Goal: Check status: Check status

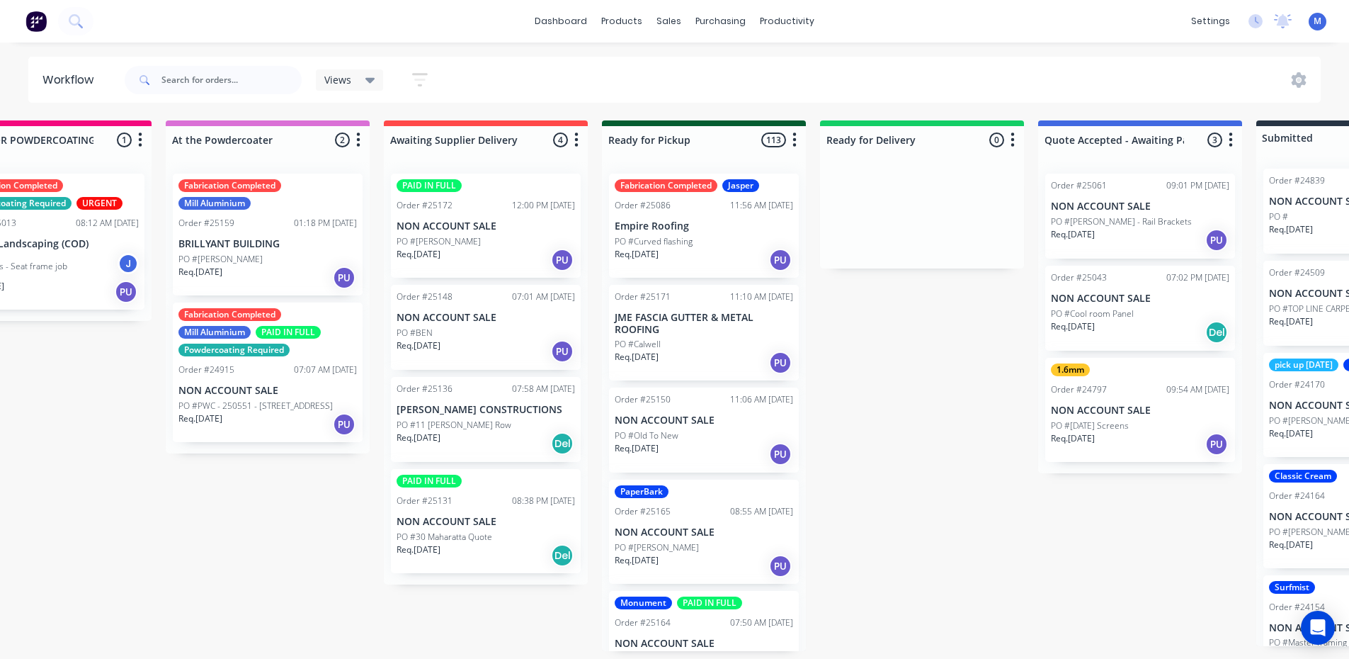
scroll to position [0, 1172]
click at [275, 261] on div "PO #[PERSON_NAME]" at bounding box center [269, 259] width 178 height 13
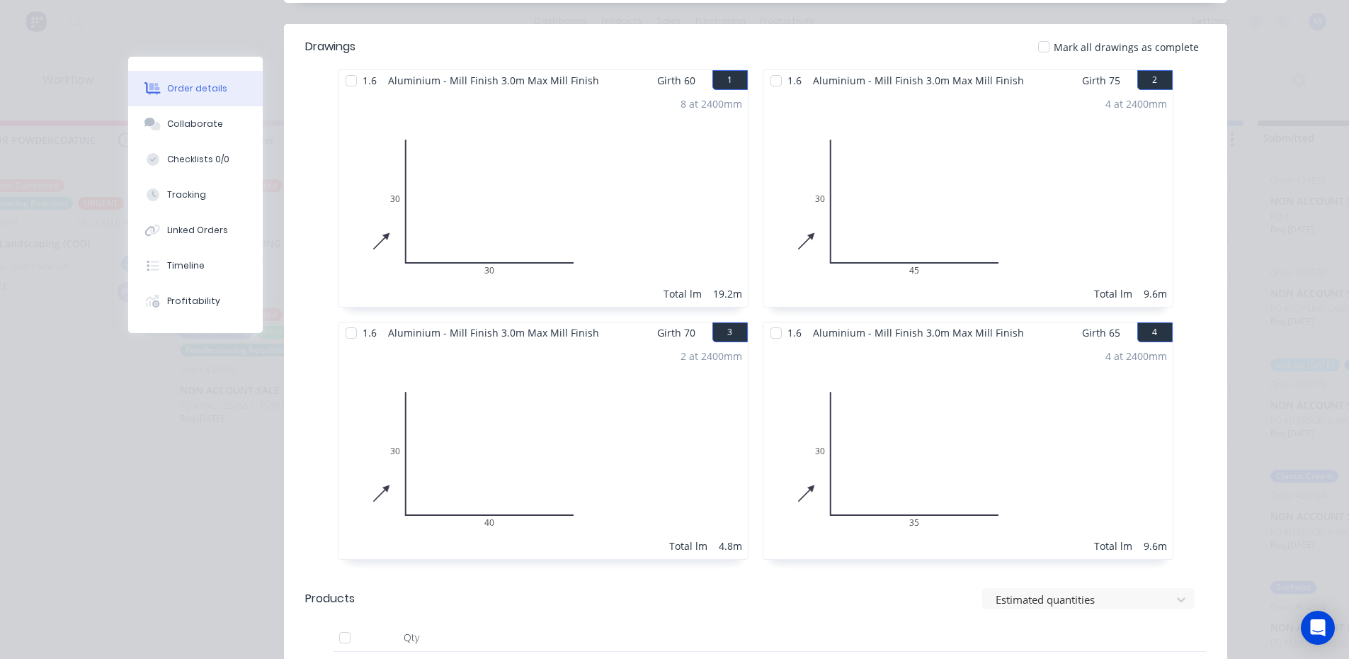
scroll to position [0, 0]
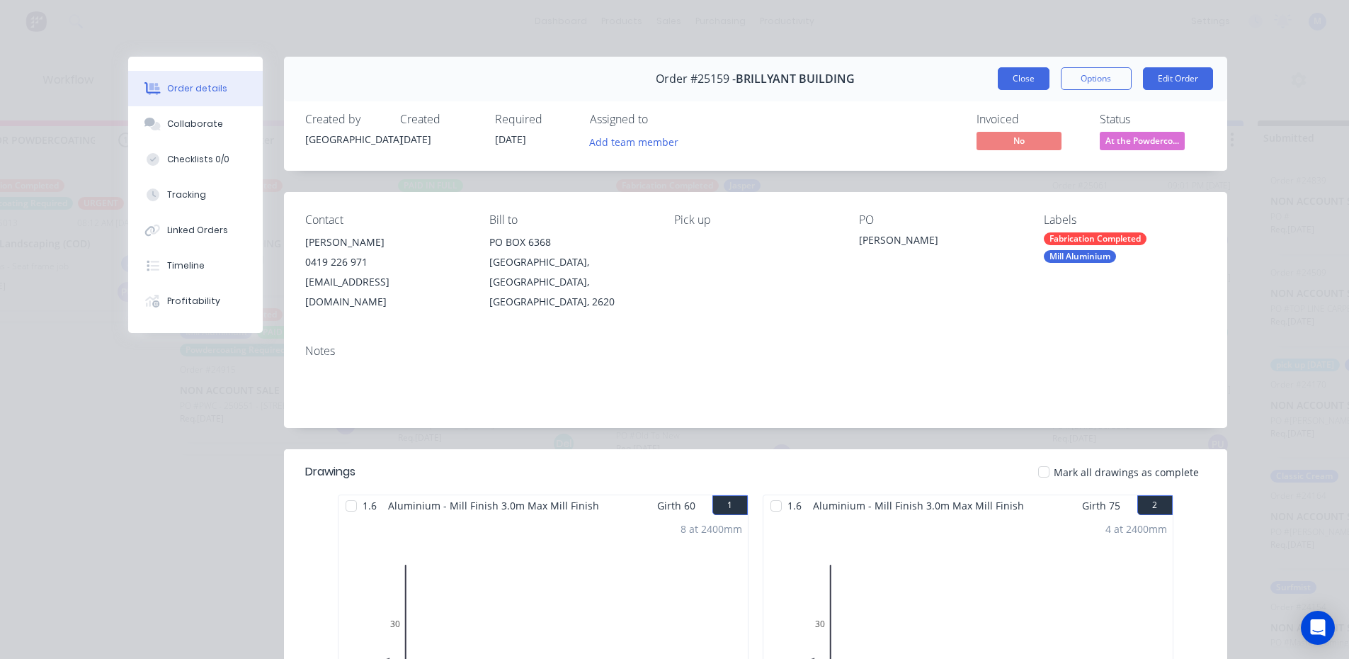
click at [1035, 76] on button "Close" at bounding box center [1024, 78] width 52 height 23
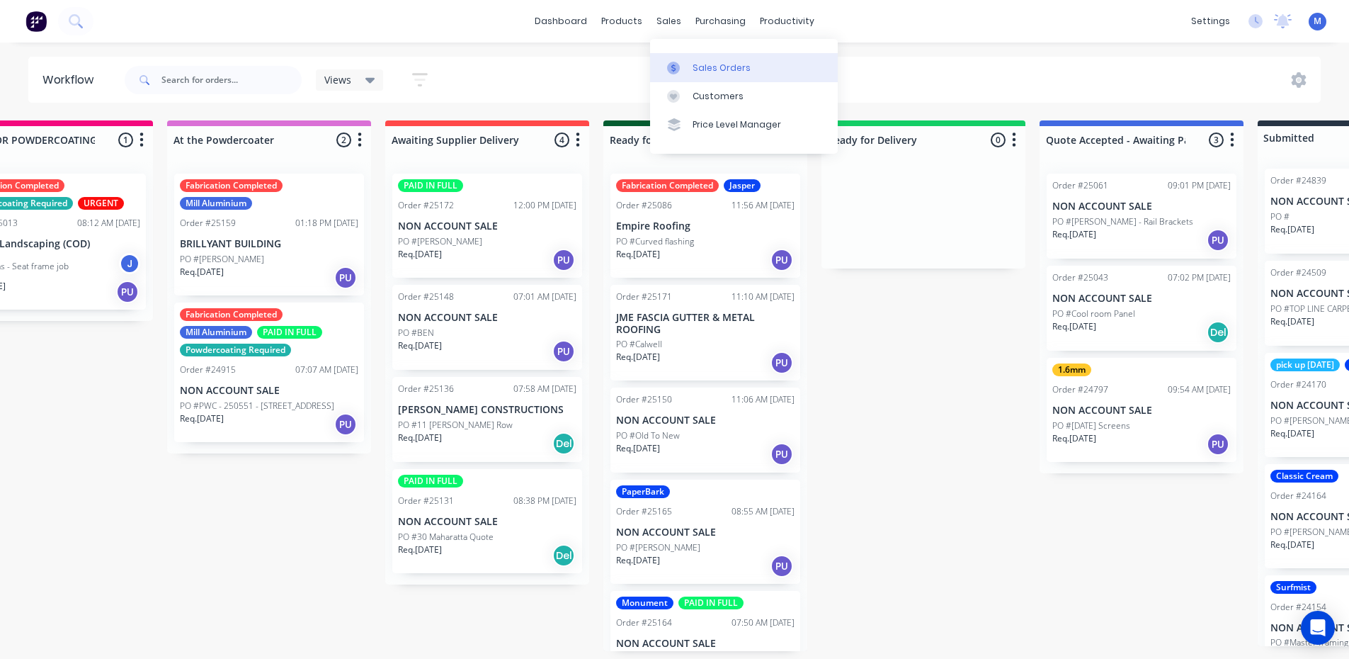
click at [718, 67] on div "Sales Orders" at bounding box center [722, 68] width 58 height 13
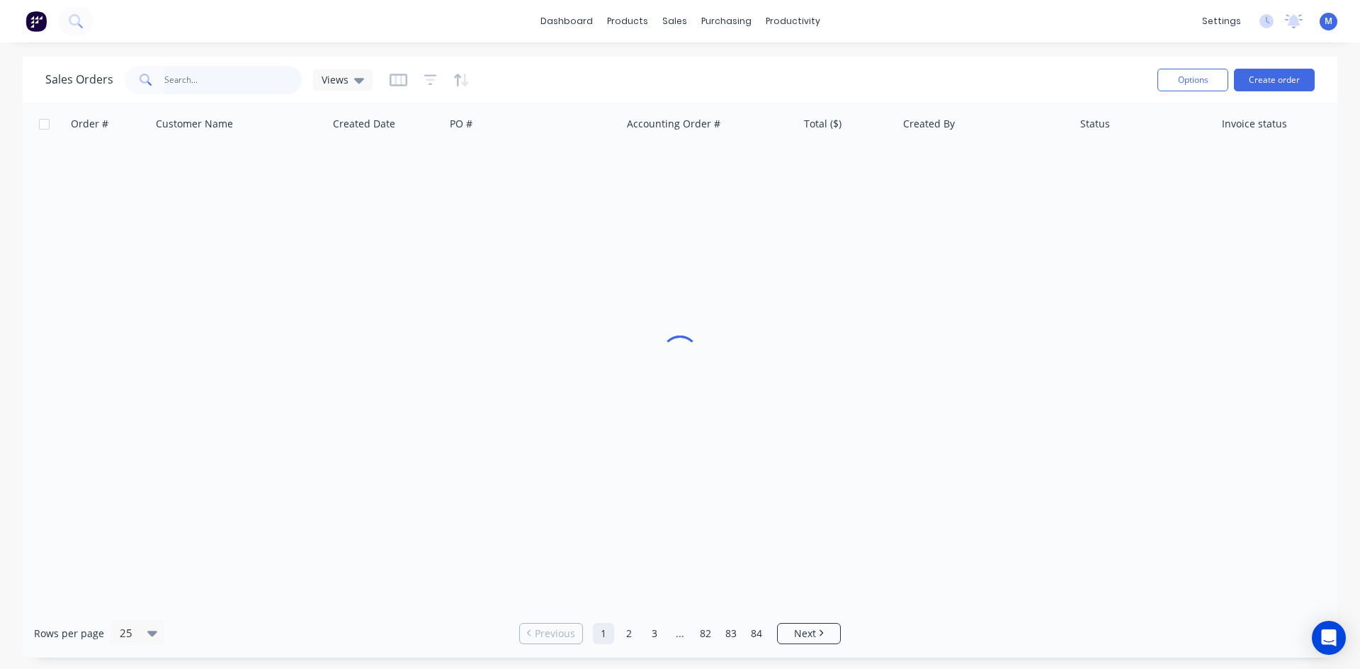
click at [203, 81] on input "text" at bounding box center [233, 80] width 138 height 28
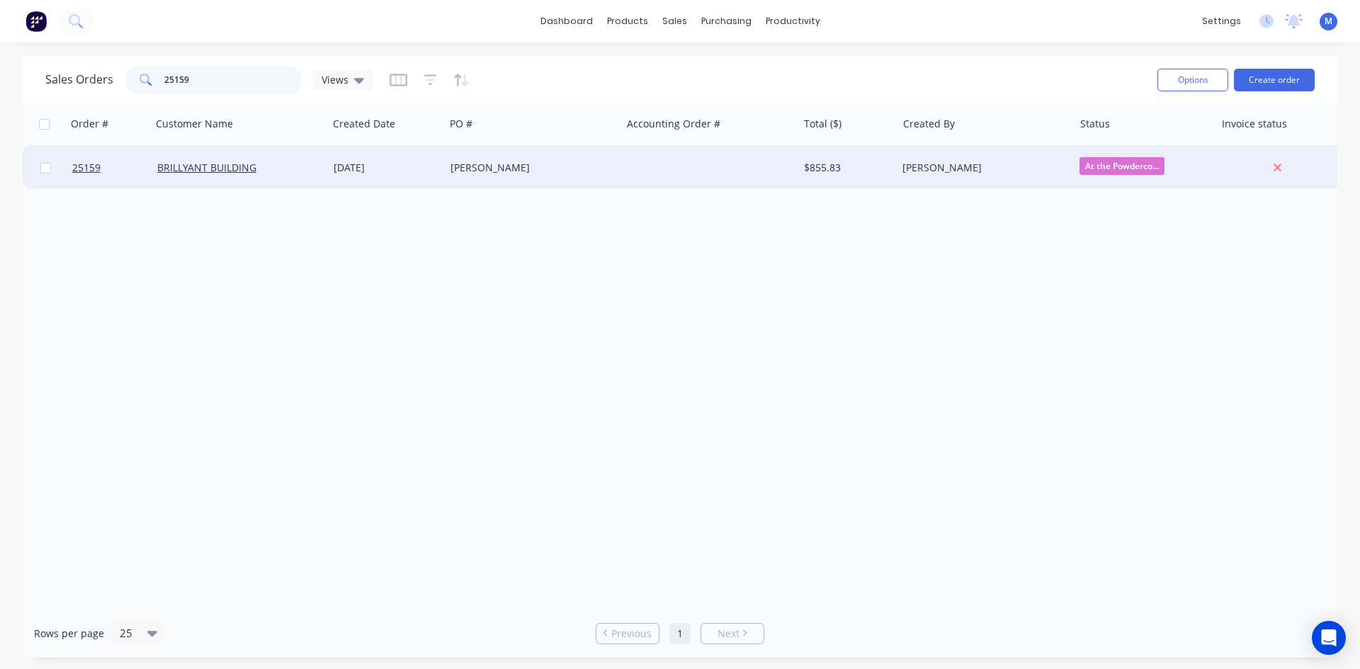
type input "25159"
click at [311, 162] on div "BRILLYANT BUILDING" at bounding box center [235, 168] width 157 height 14
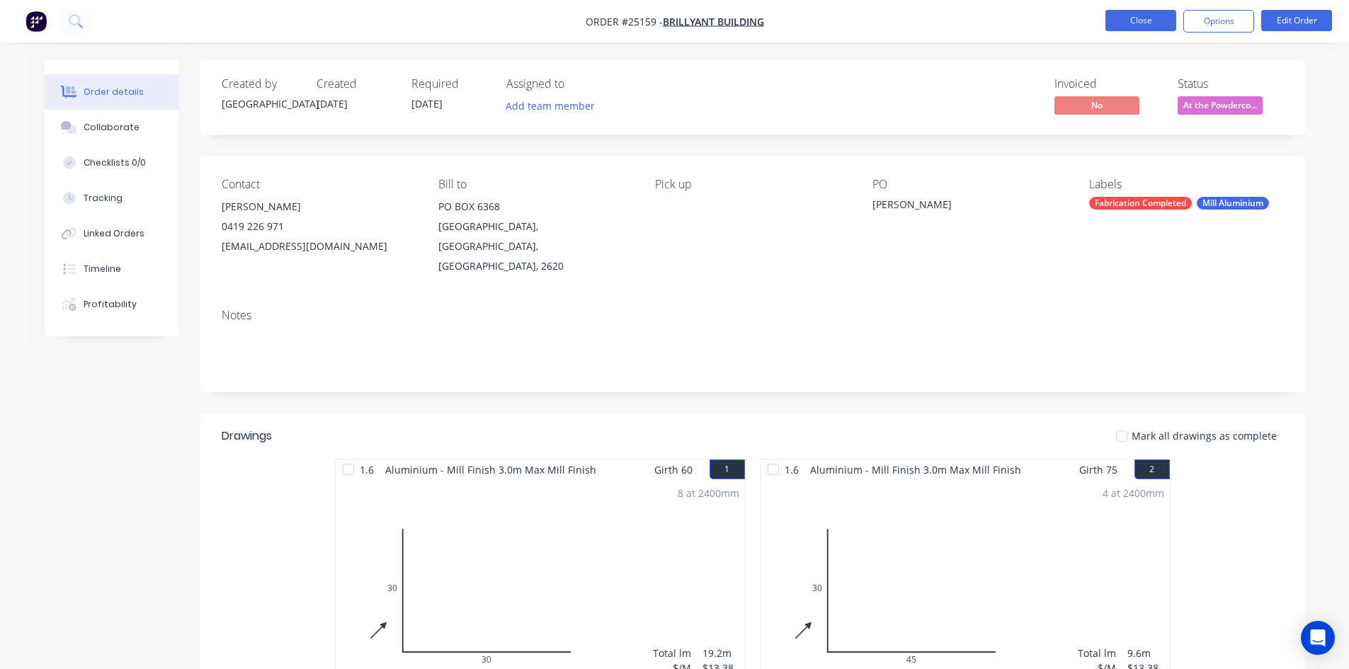
click at [1132, 21] on button "Close" at bounding box center [1140, 20] width 71 height 21
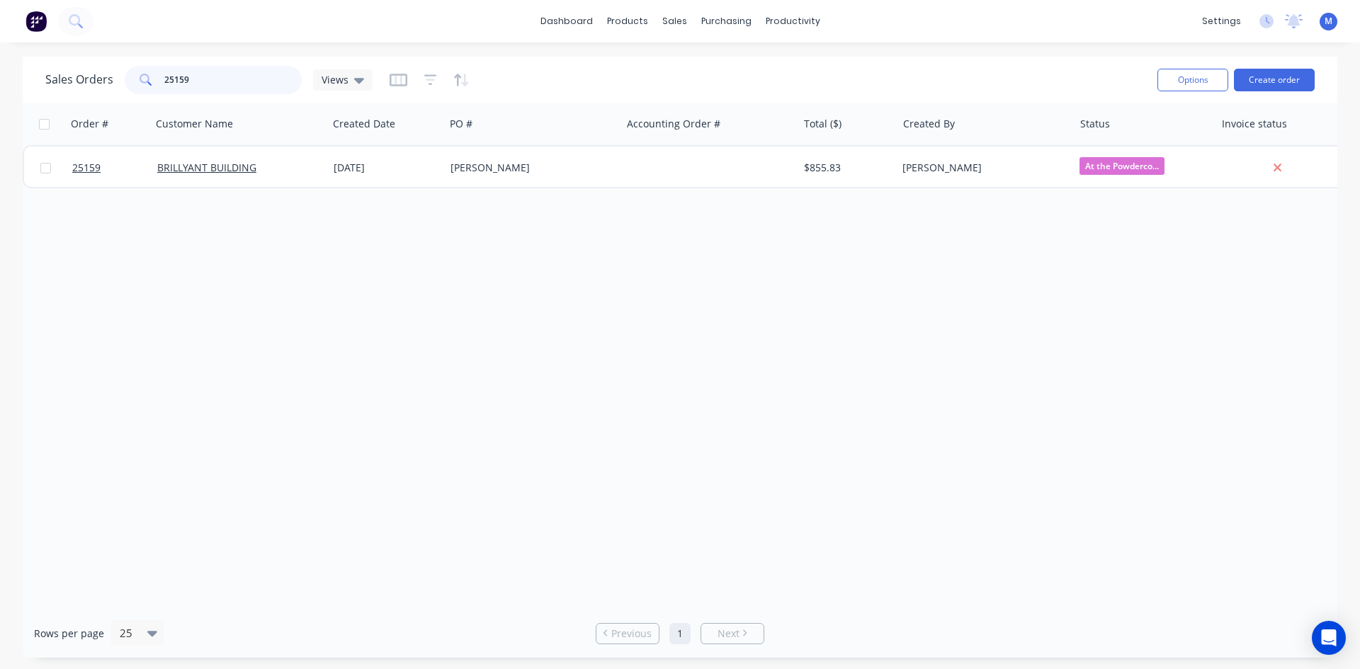
drag, startPoint x: 197, startPoint y: 76, endPoint x: 98, endPoint y: 91, distance: 100.1
click at [98, 91] on div "Sales Orders 25159 Views" at bounding box center [208, 80] width 327 height 28
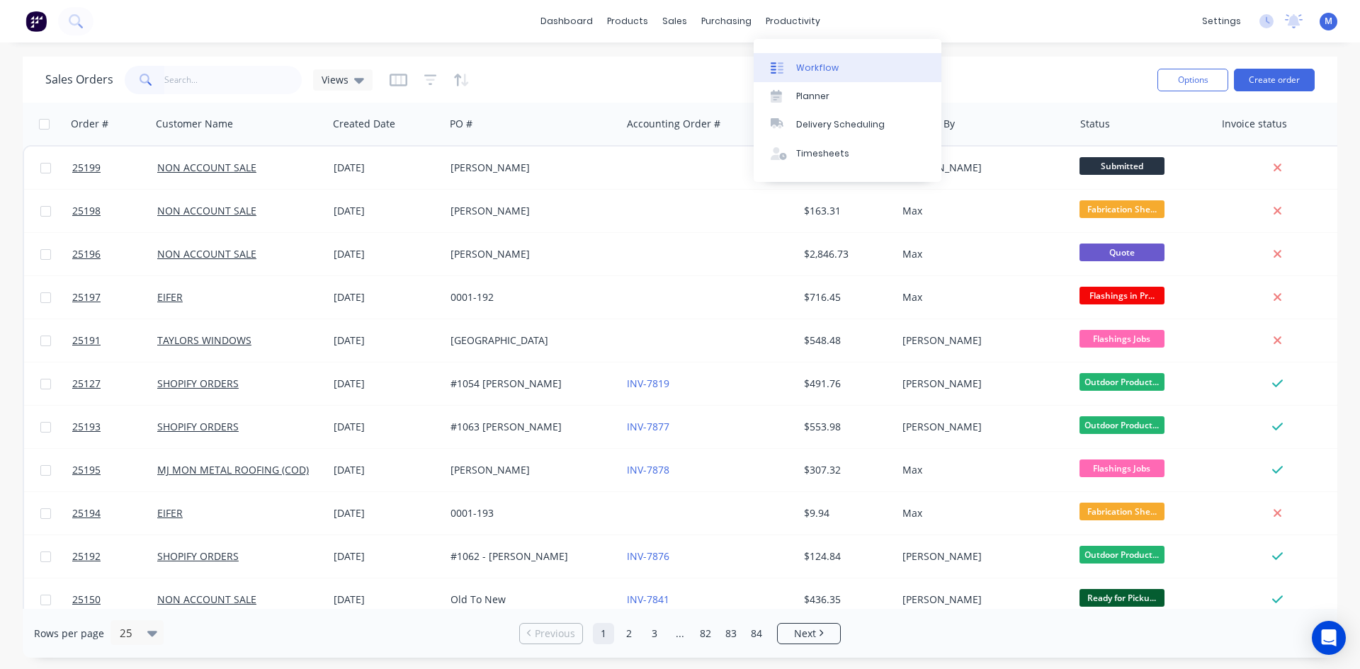
click at [847, 65] on link "Workflow" at bounding box center [847, 67] width 188 height 28
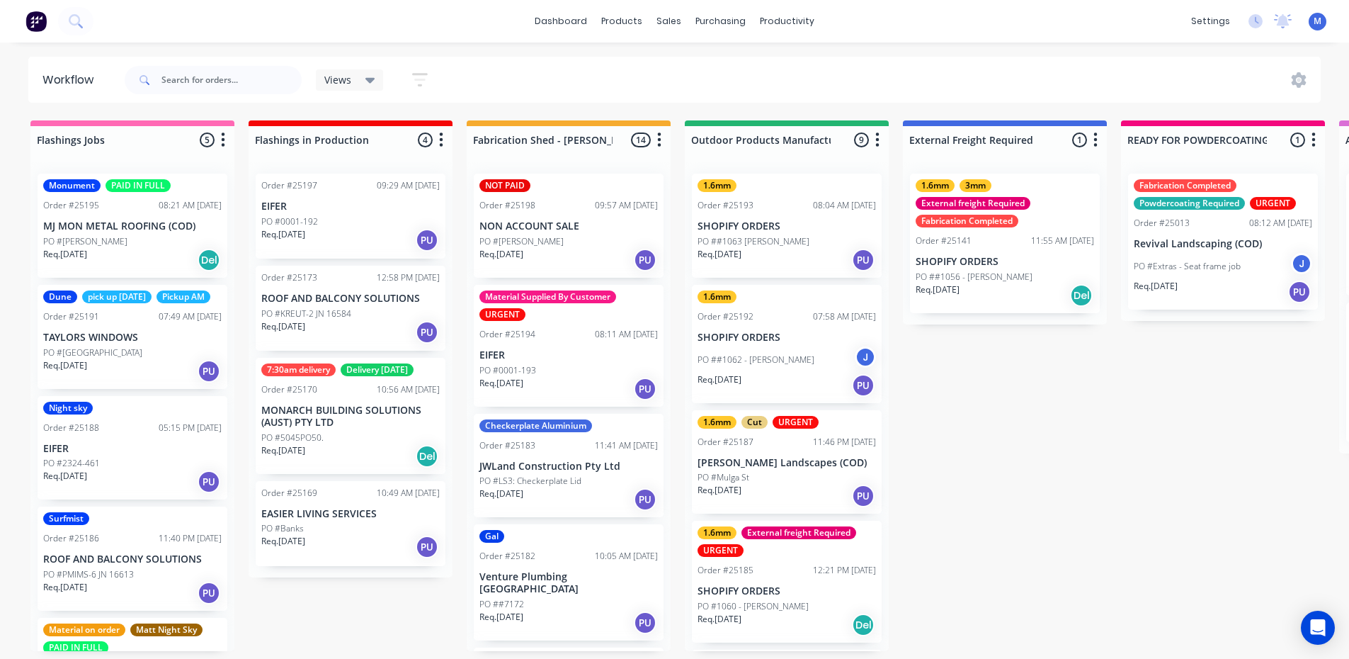
click at [384, 428] on div "7:30am delivery Delivery [DATE] Order #25170 10:56 AM [DATE] MONARCH BUILDING S…" at bounding box center [351, 416] width 190 height 116
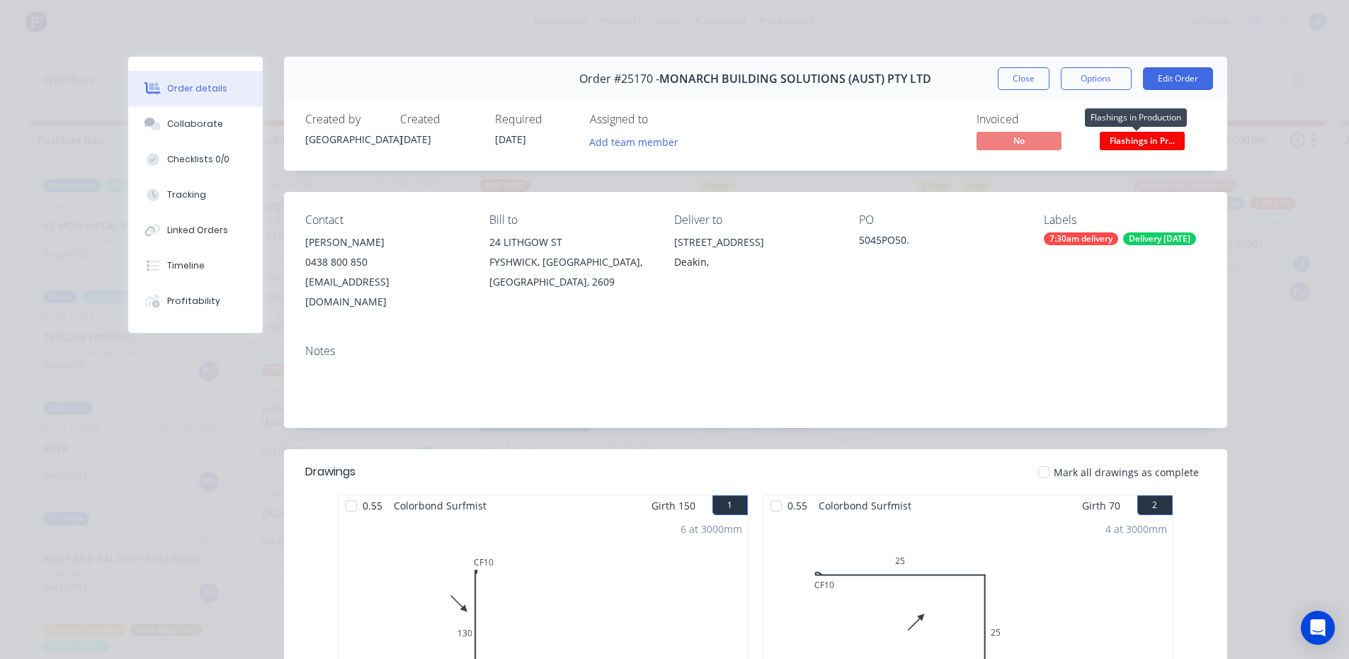
click at [1141, 139] on span "Flashings in Pr..." at bounding box center [1142, 141] width 85 height 18
click at [1088, 78] on button "Options" at bounding box center [1096, 78] width 71 height 23
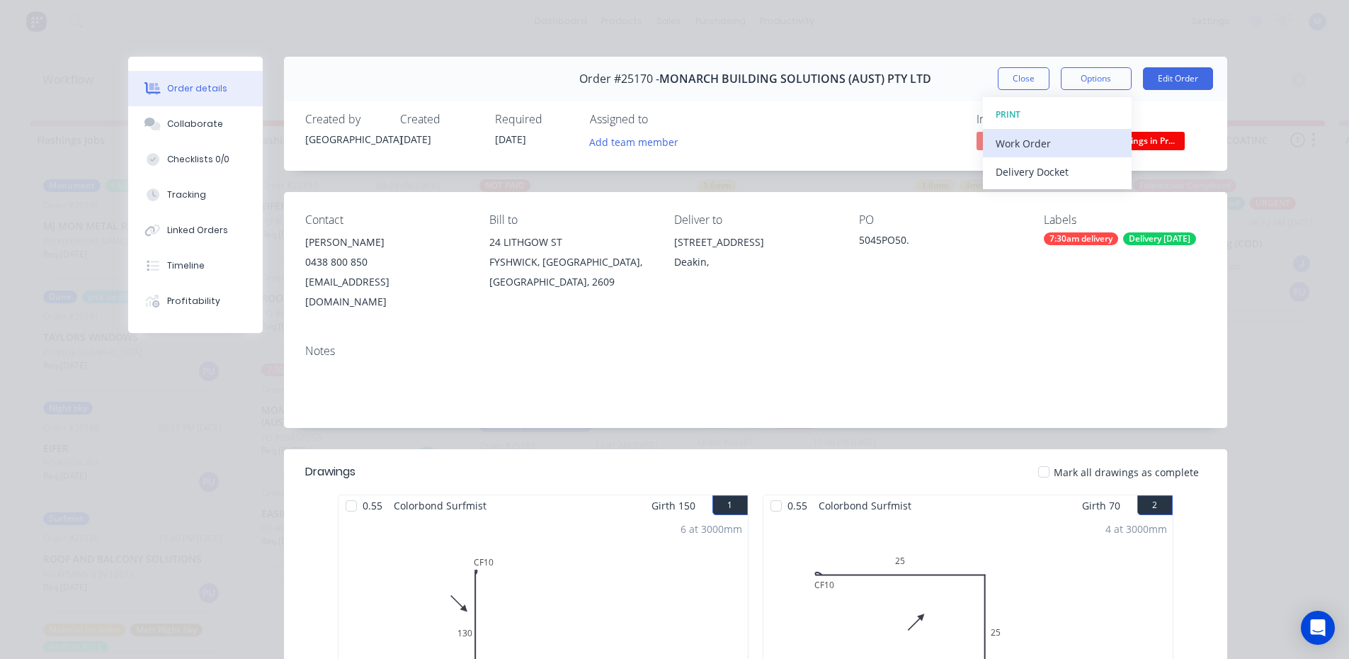
click at [1076, 139] on div "Work Order" at bounding box center [1057, 143] width 123 height 21
click at [1061, 171] on div "Standard" at bounding box center [1057, 171] width 123 height 21
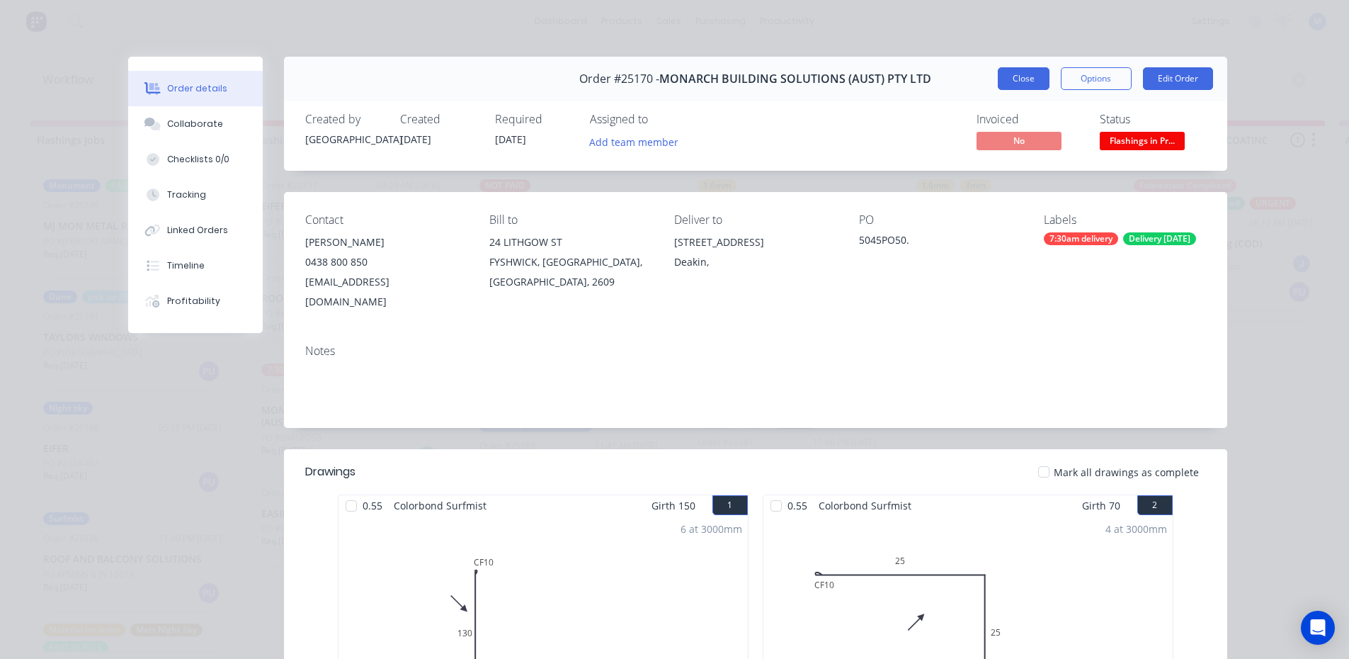
click at [1023, 74] on button "Close" at bounding box center [1024, 78] width 52 height 23
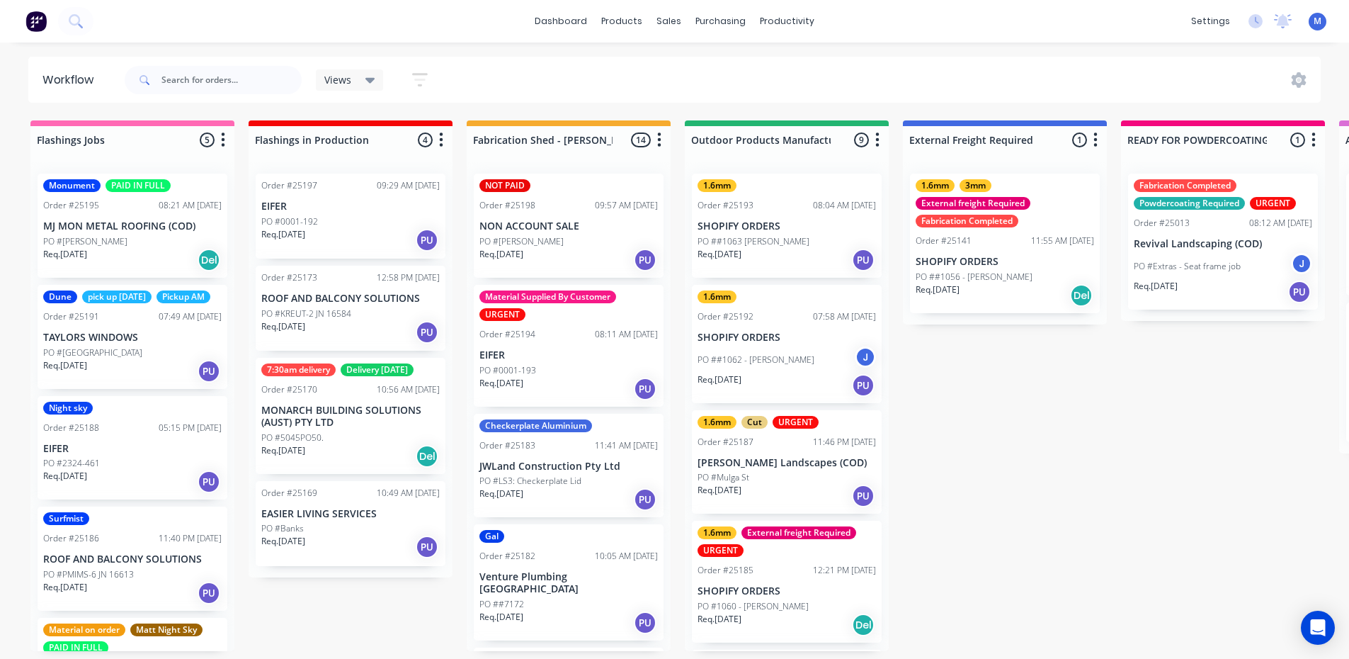
click at [327, 294] on p "ROOF AND BALCONY SOLUTIONS" at bounding box center [350, 298] width 178 height 12
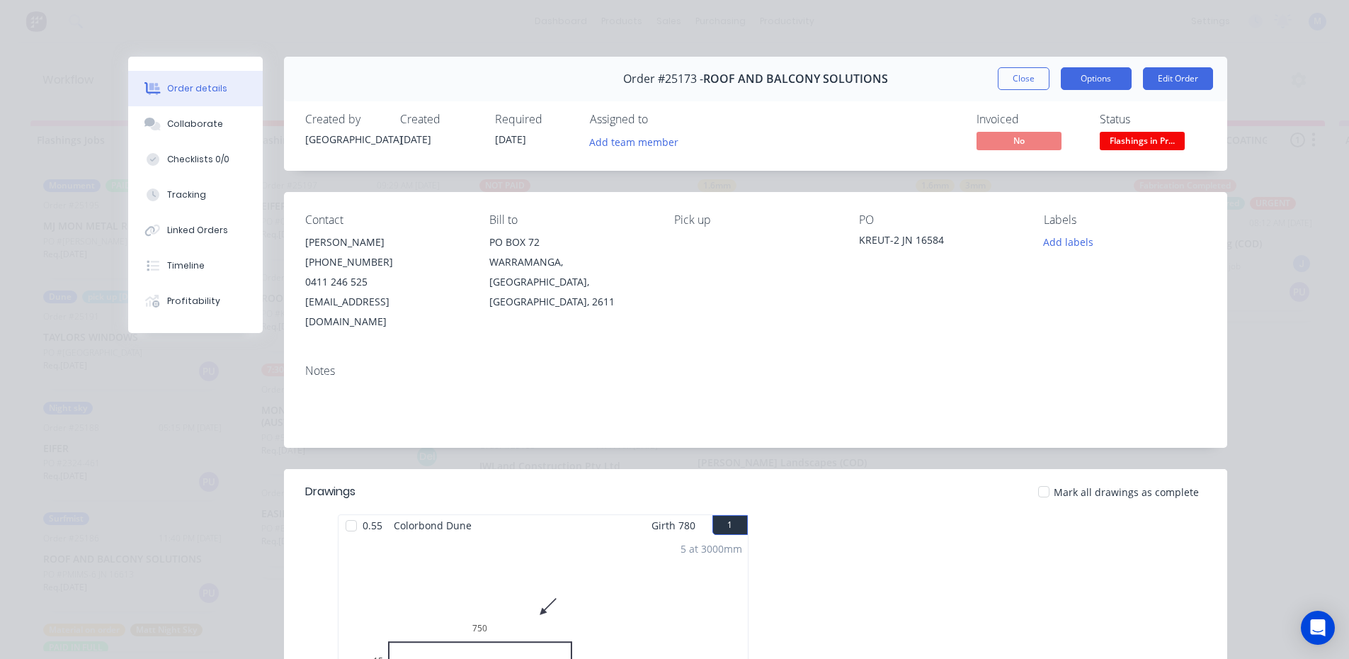
click at [1093, 74] on button "Options" at bounding box center [1096, 78] width 71 height 23
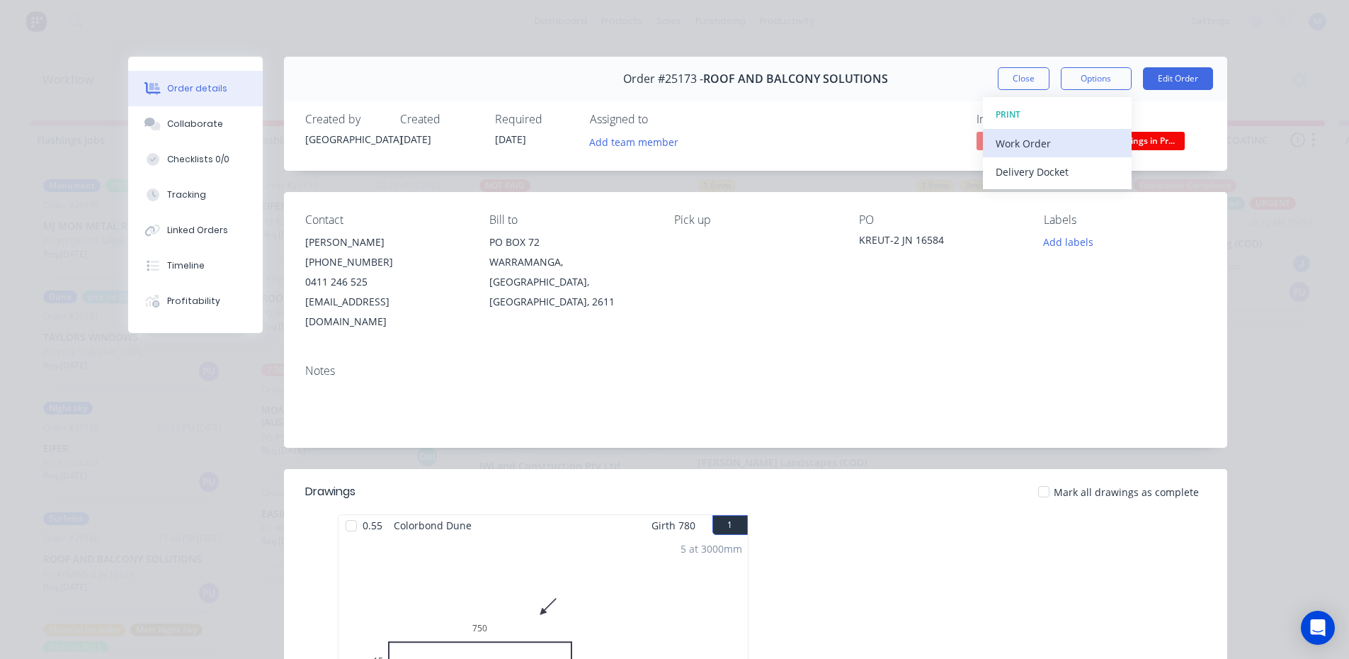
click at [1061, 140] on div "Work Order" at bounding box center [1057, 143] width 123 height 21
click at [1061, 171] on div "Standard" at bounding box center [1057, 171] width 123 height 21
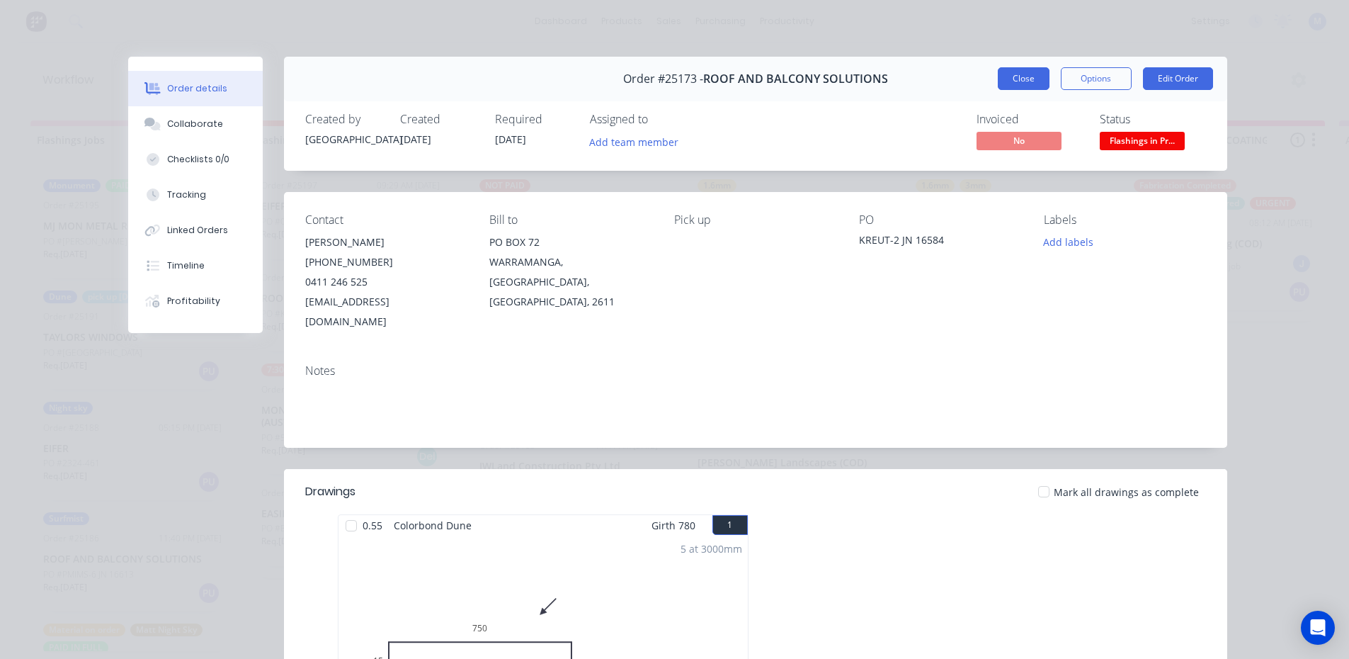
click at [1018, 81] on button "Close" at bounding box center [1024, 78] width 52 height 23
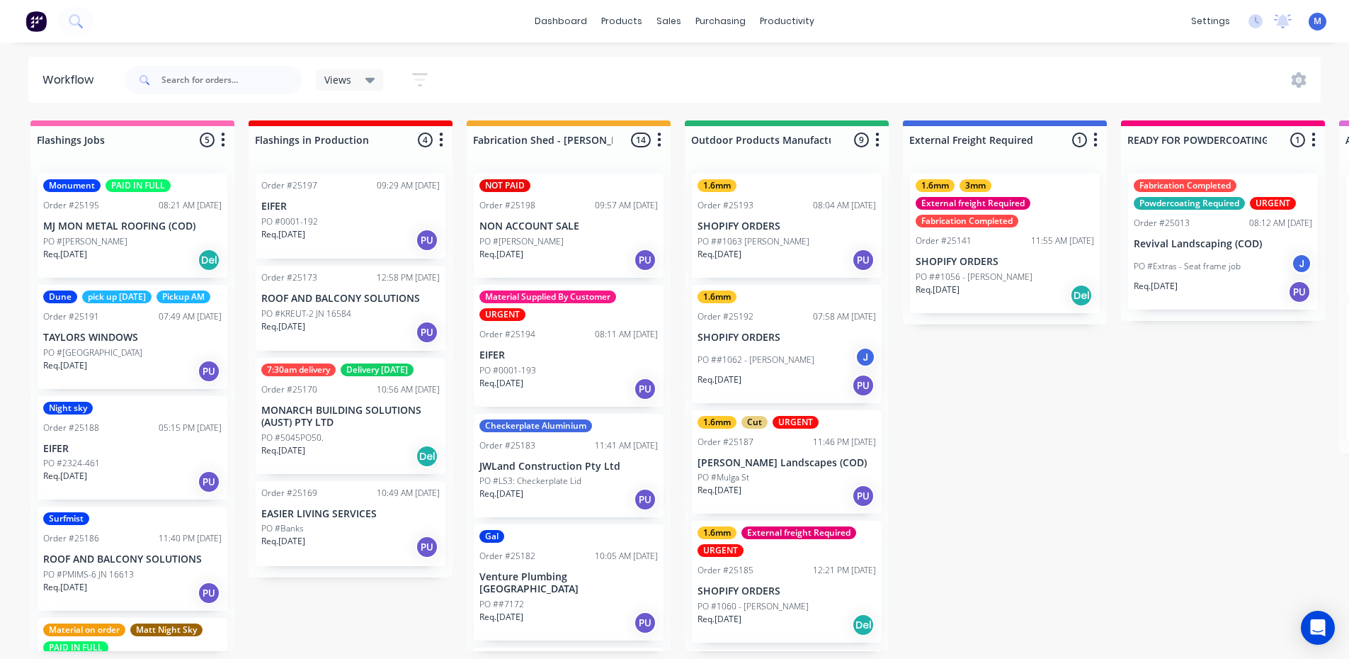
click at [336, 216] on div "PO #0001-192" at bounding box center [350, 221] width 178 height 13
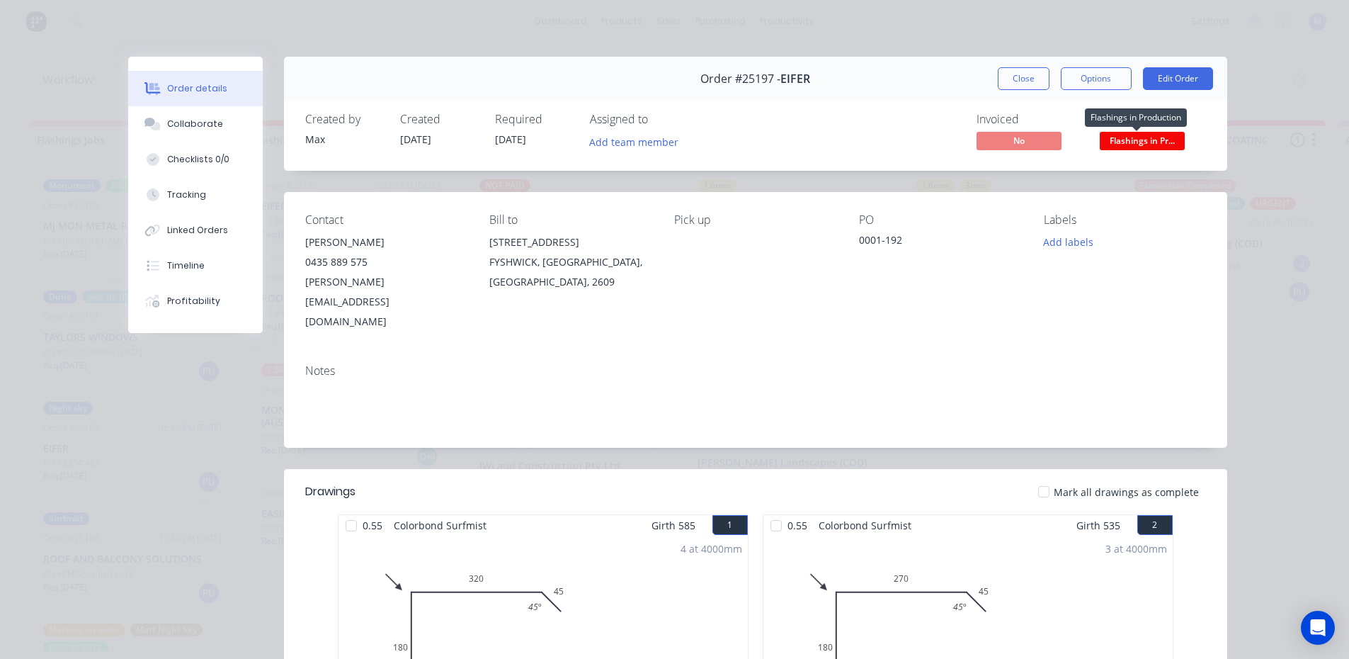
click at [1156, 140] on span "Flashings in Pr..." at bounding box center [1142, 141] width 85 height 18
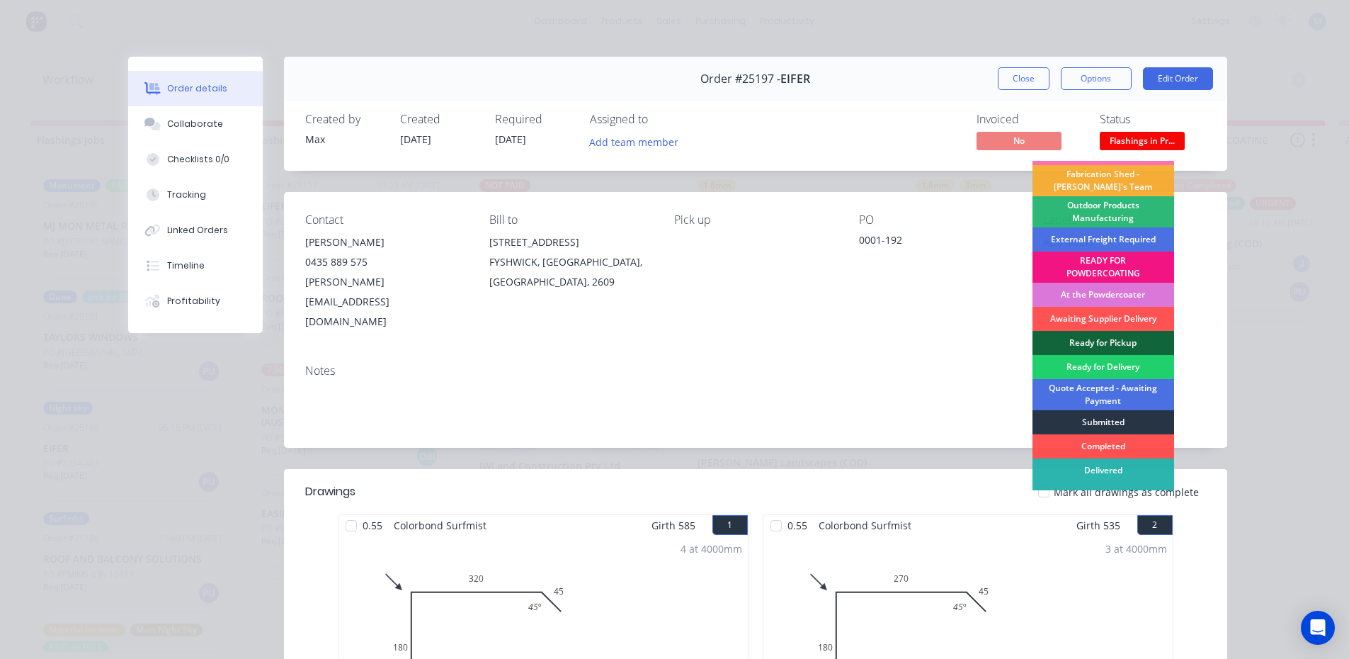
scroll to position [30, 0]
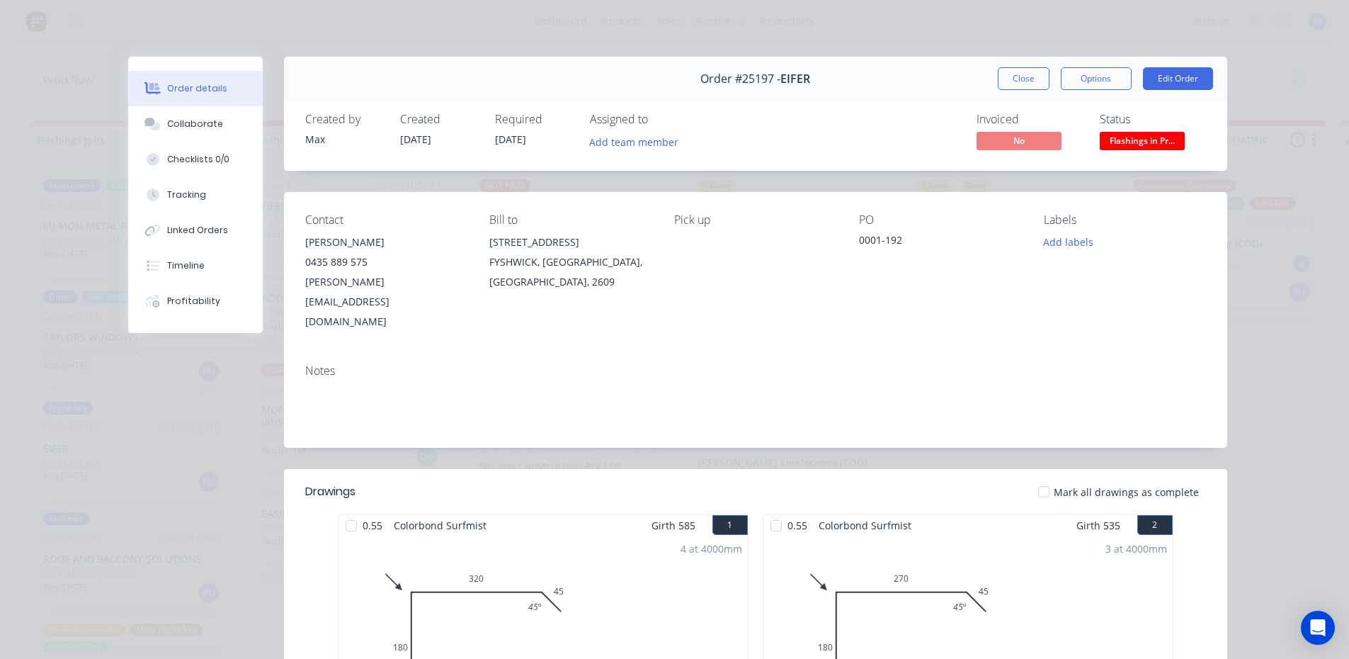
click at [1049, 515] on div "0.55 Colorbond Surfmist Girth 535 2" at bounding box center [967, 525] width 409 height 21
click at [1008, 87] on button "Close" at bounding box center [1024, 78] width 52 height 23
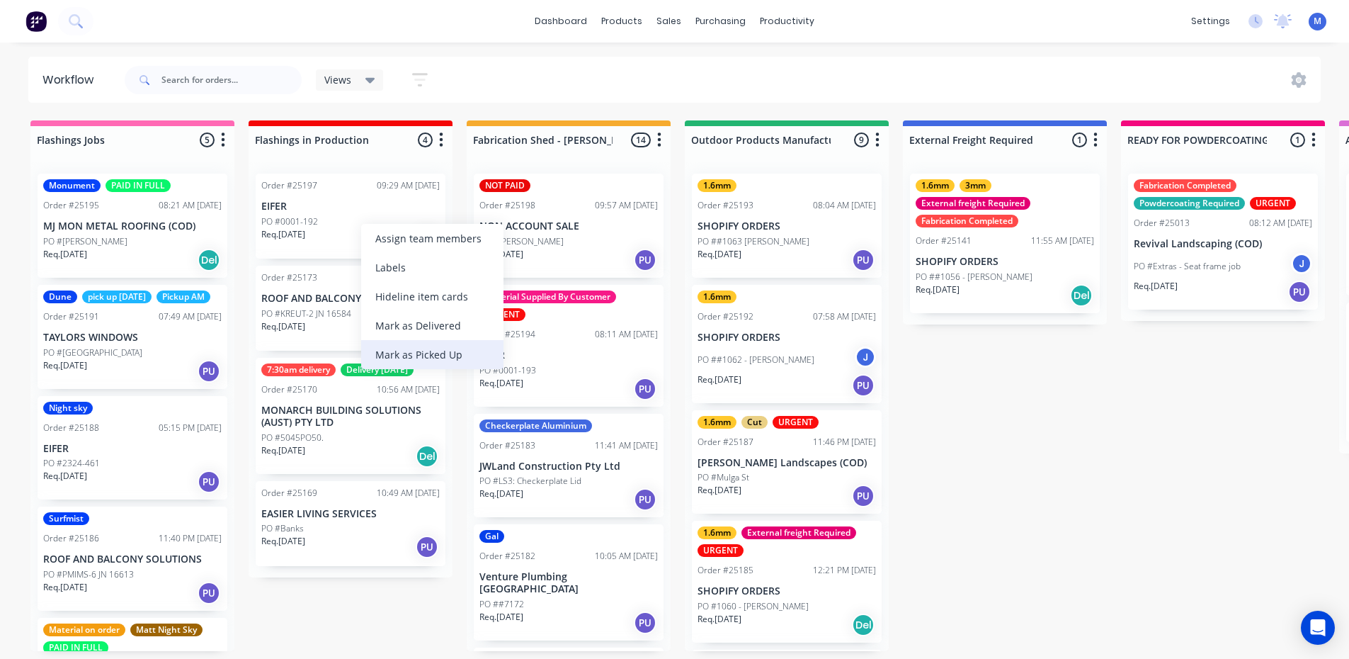
click at [440, 354] on div "Mark as Picked Up" at bounding box center [432, 354] width 142 height 29
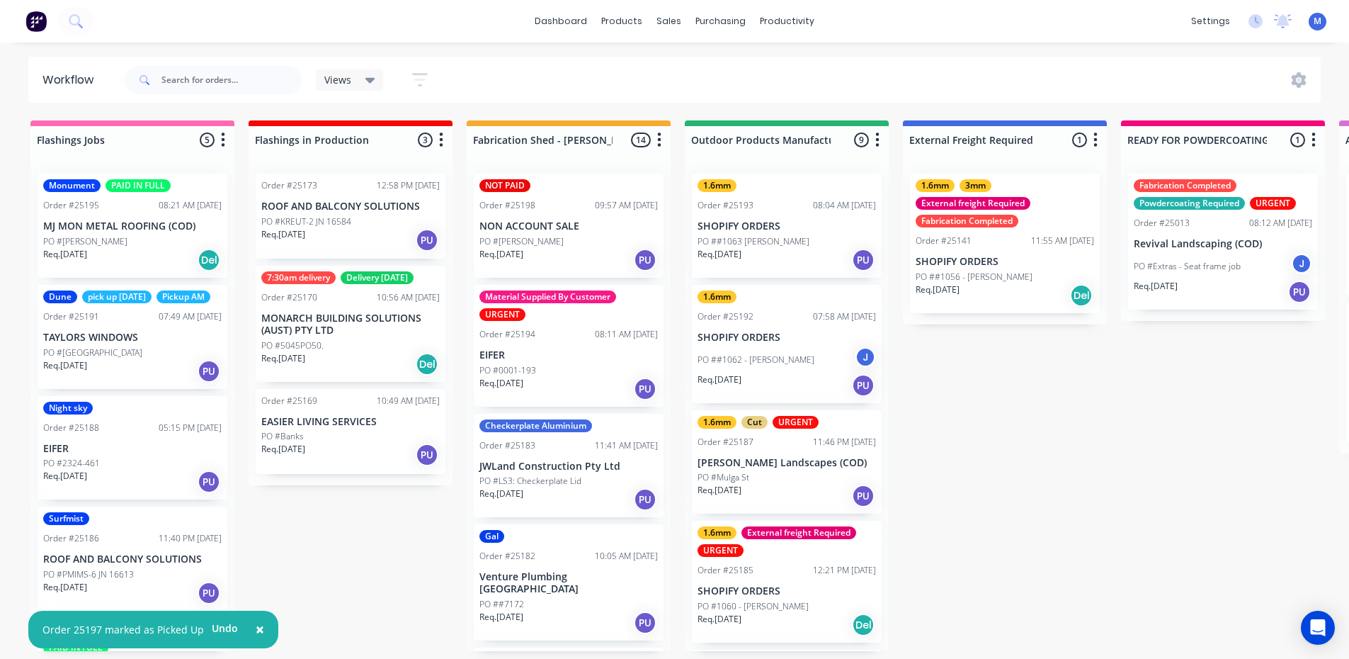
click at [331, 444] on div "Req. [DATE] PU" at bounding box center [350, 455] width 178 height 24
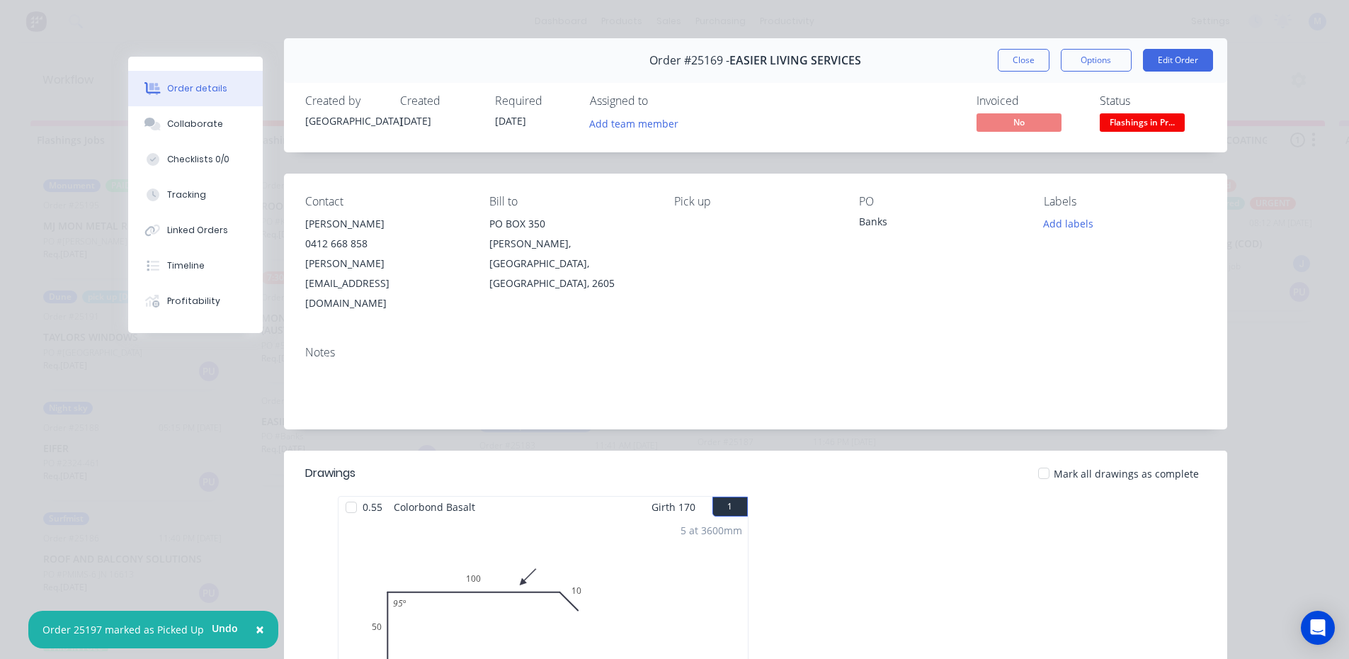
scroll to position [0, 0]
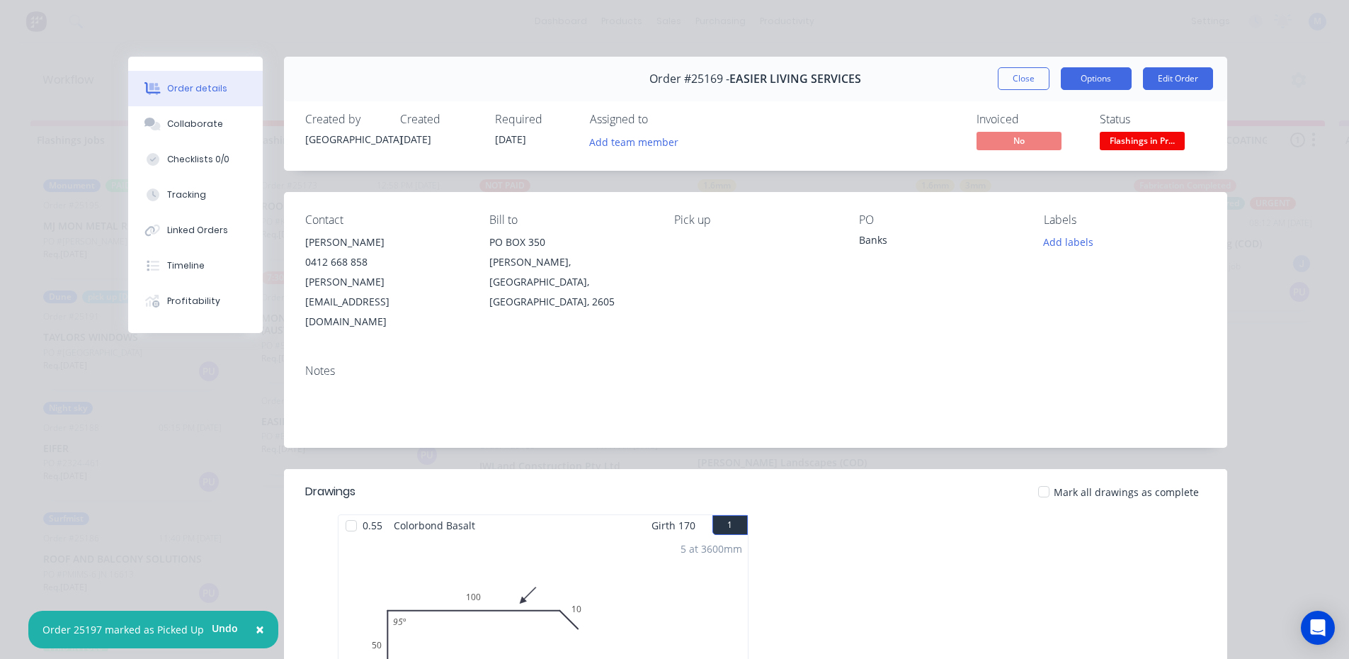
click at [1093, 78] on button "Options" at bounding box center [1096, 78] width 71 height 23
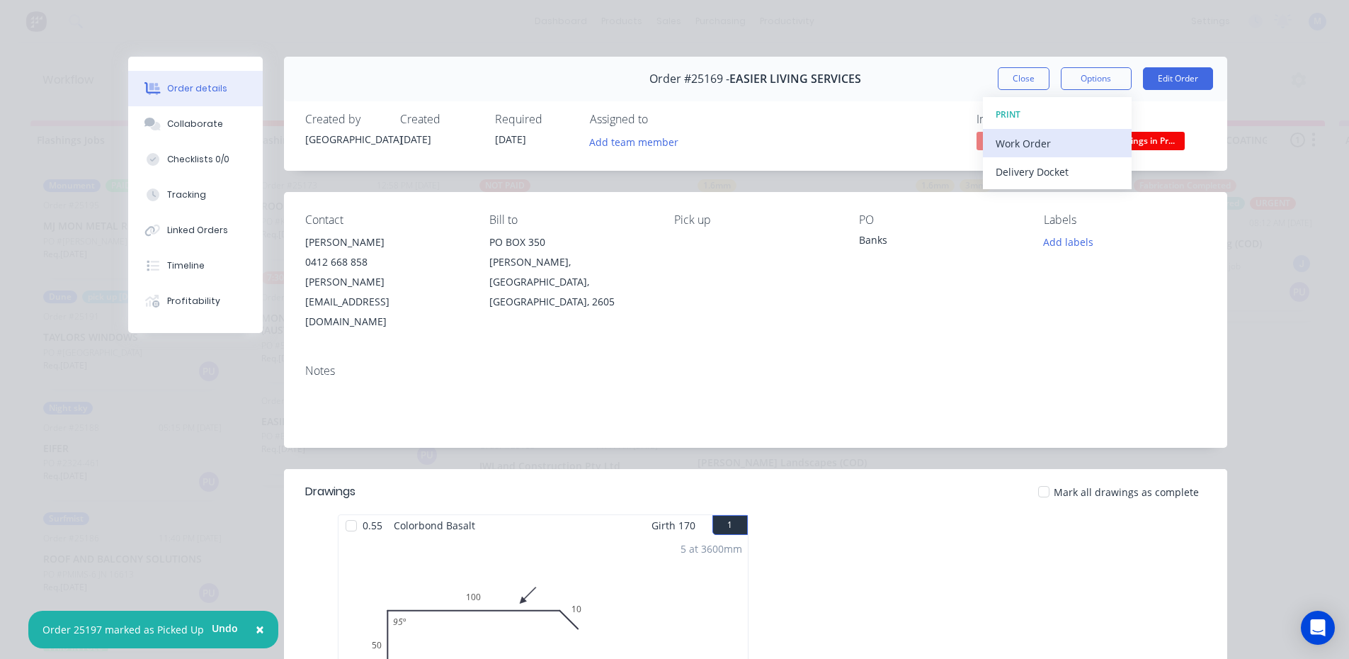
click at [1064, 137] on div "Work Order" at bounding box center [1057, 143] width 123 height 21
click at [1055, 170] on div "Standard" at bounding box center [1057, 171] width 123 height 21
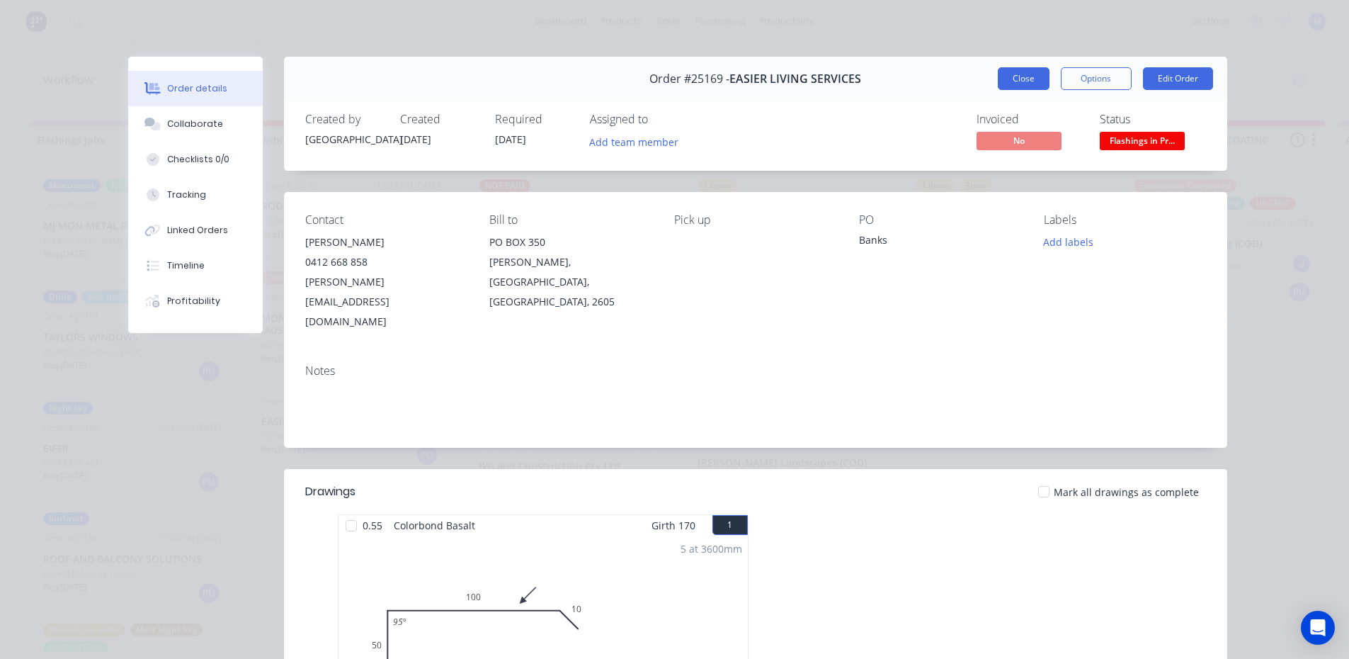
click at [1010, 76] on button "Close" at bounding box center [1024, 78] width 52 height 23
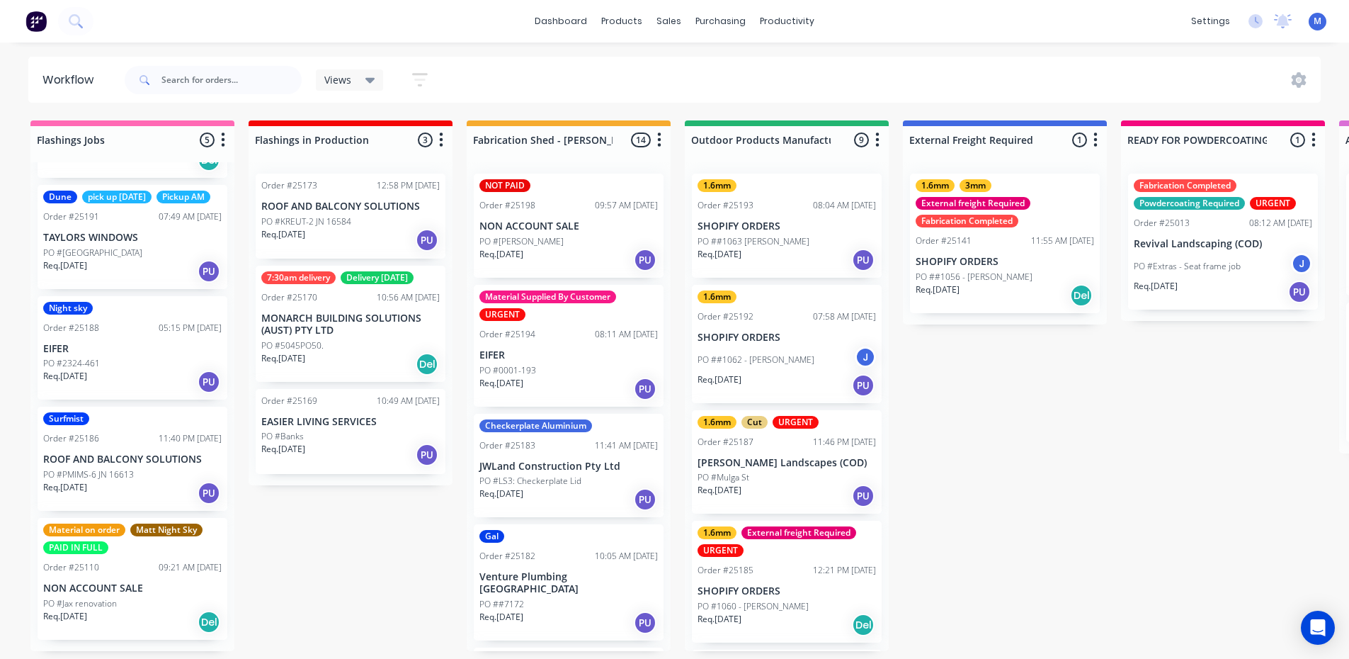
scroll to position [107, 0]
click at [96, 465] on p "ROOF AND BALCONY SOLUTIONS" at bounding box center [132, 459] width 178 height 12
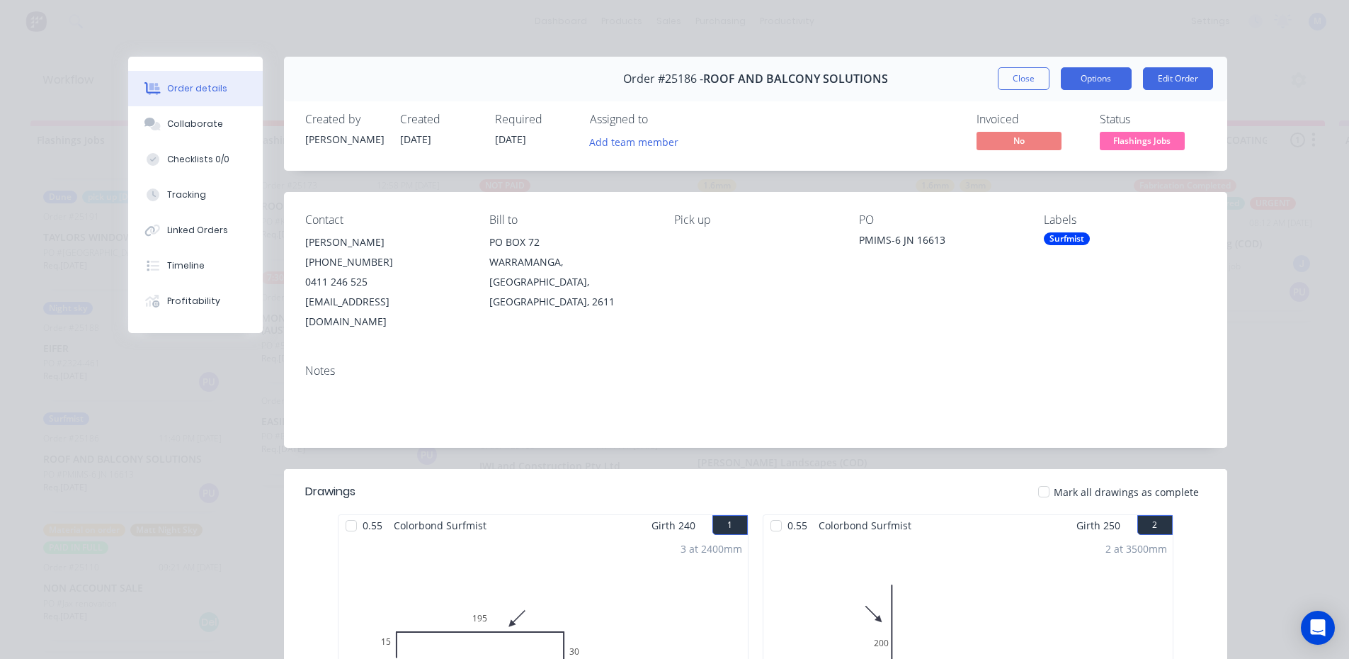
click at [1084, 84] on button "Options" at bounding box center [1096, 78] width 71 height 23
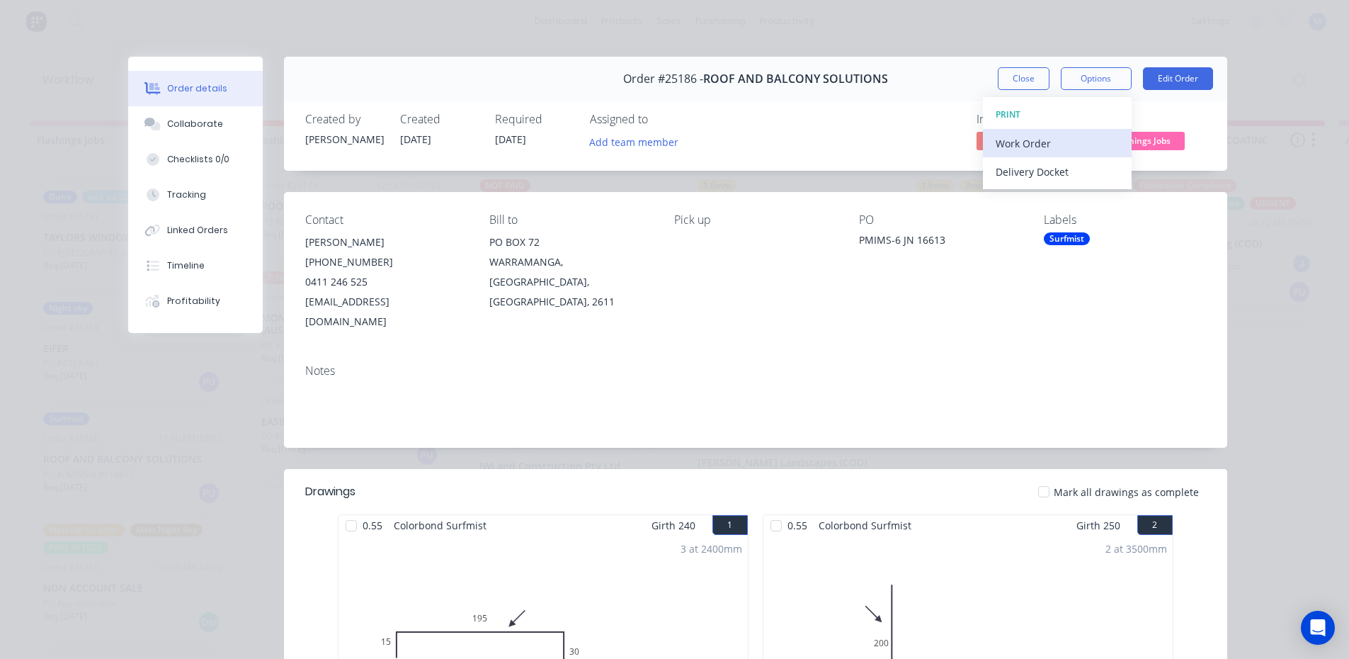
click at [1067, 138] on div "Work Order" at bounding box center [1057, 143] width 123 height 21
click at [1064, 170] on div "Standard" at bounding box center [1057, 171] width 123 height 21
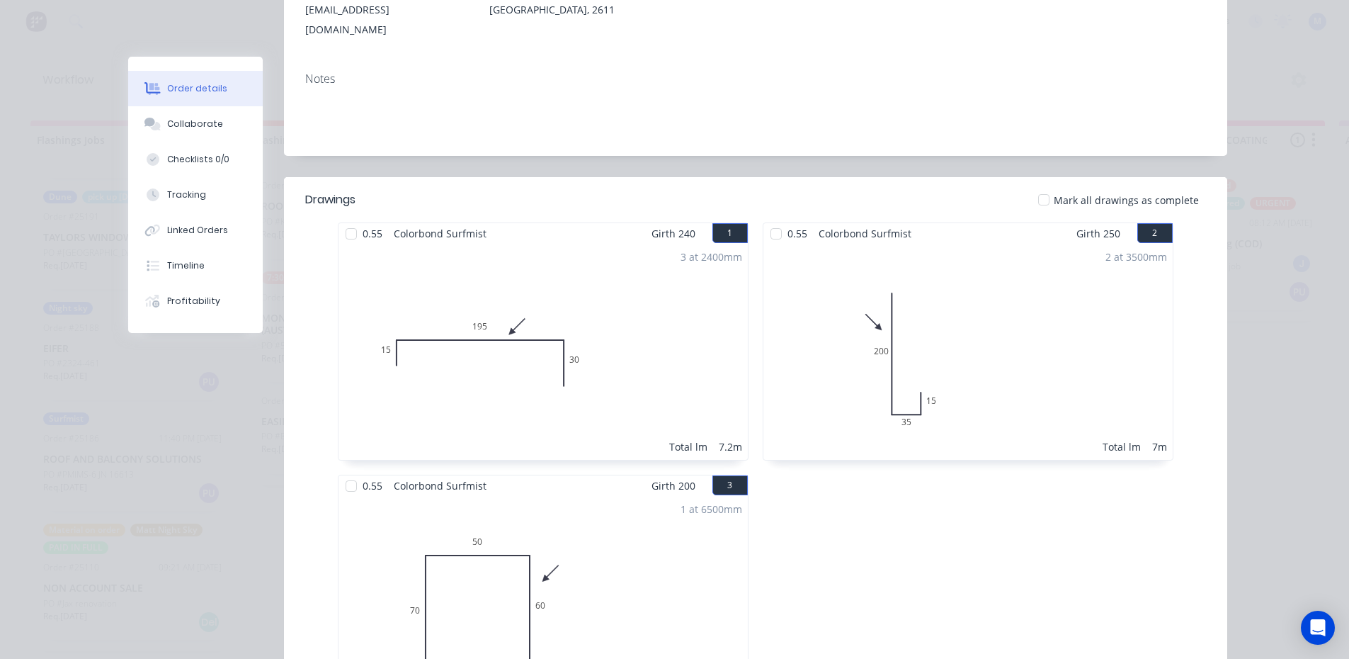
scroll to position [71, 0]
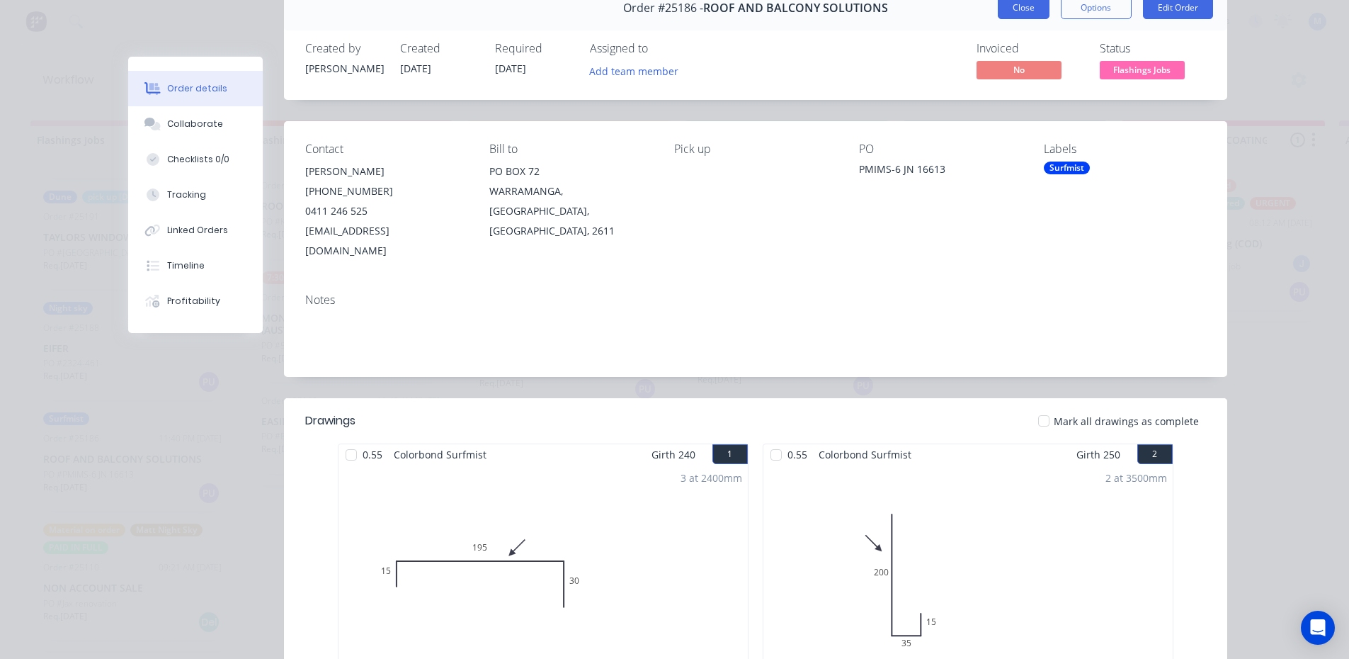
click at [1025, 2] on button "Close" at bounding box center [1024, 7] width 52 height 23
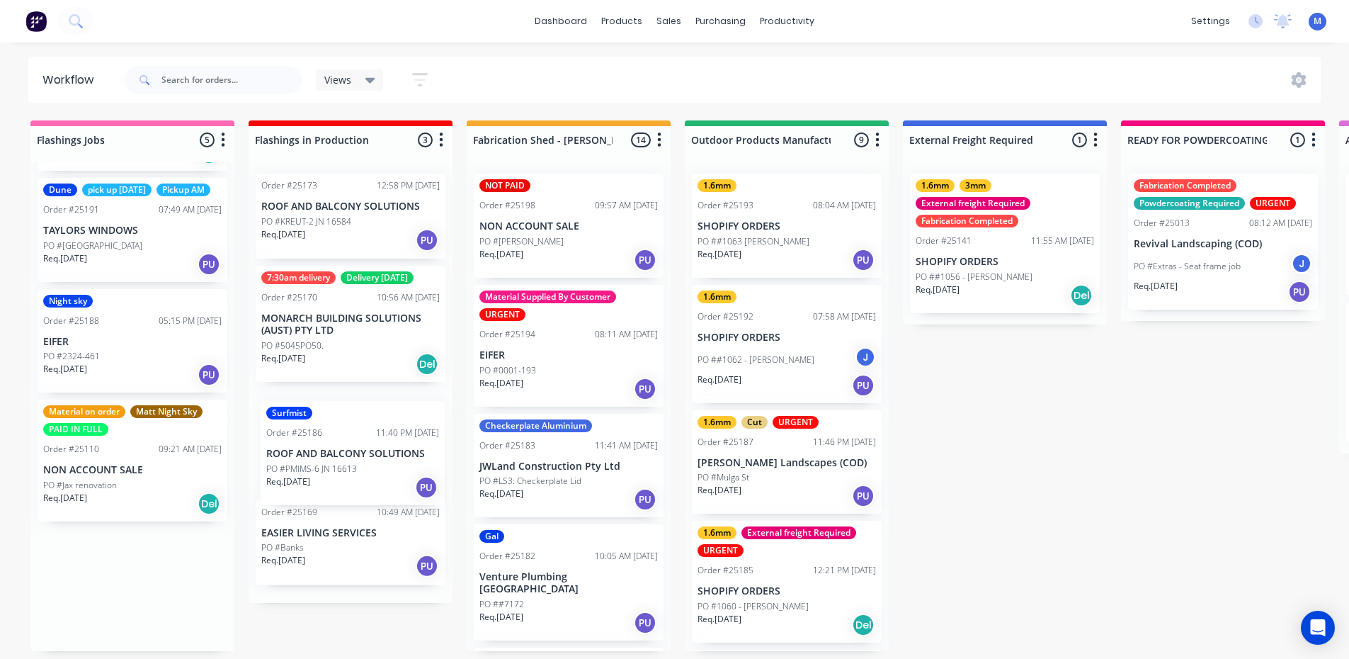
drag, startPoint x: 140, startPoint y: 477, endPoint x: 347, endPoint y: 422, distance: 213.8
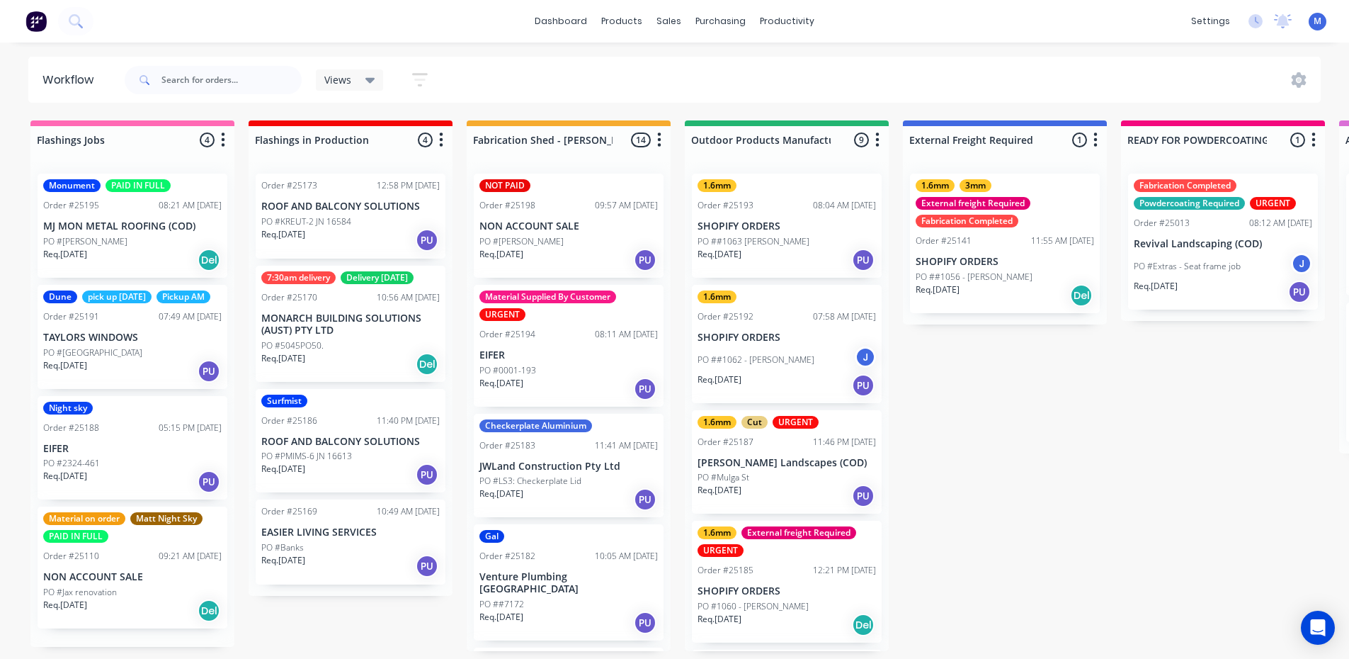
scroll to position [0, 0]
click at [117, 342] on div "Dune pick up [DATE] Pickup AM Order #25191 07:49 AM [DATE] TAYLORS WINDOWS PO #…" at bounding box center [133, 337] width 190 height 104
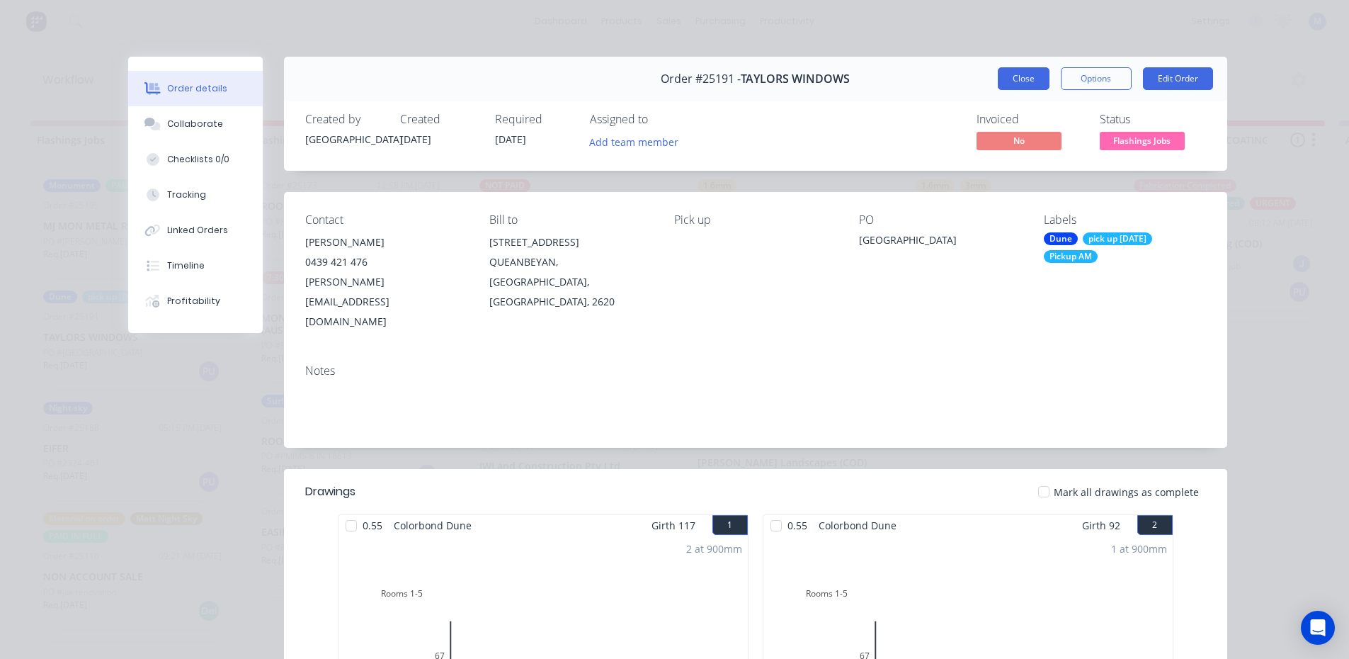
click at [1004, 78] on button "Close" at bounding box center [1024, 78] width 52 height 23
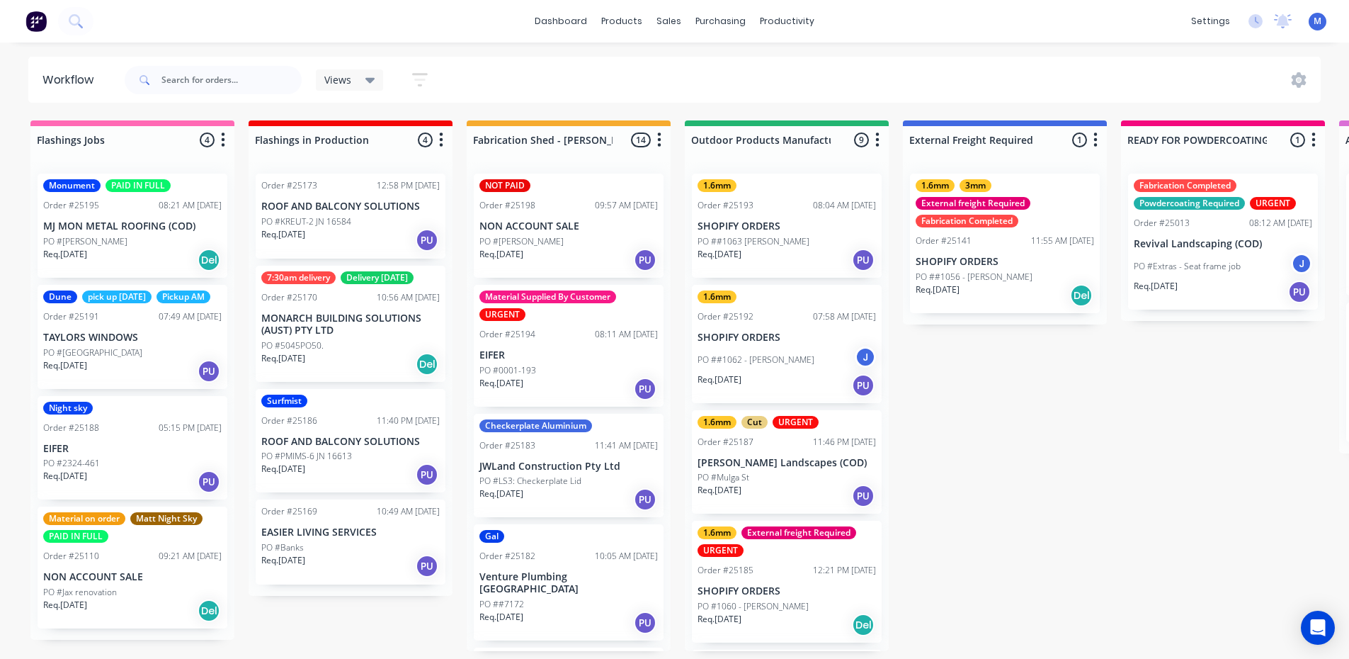
click at [137, 469] on div "PO #2324-461" at bounding box center [132, 463] width 178 height 13
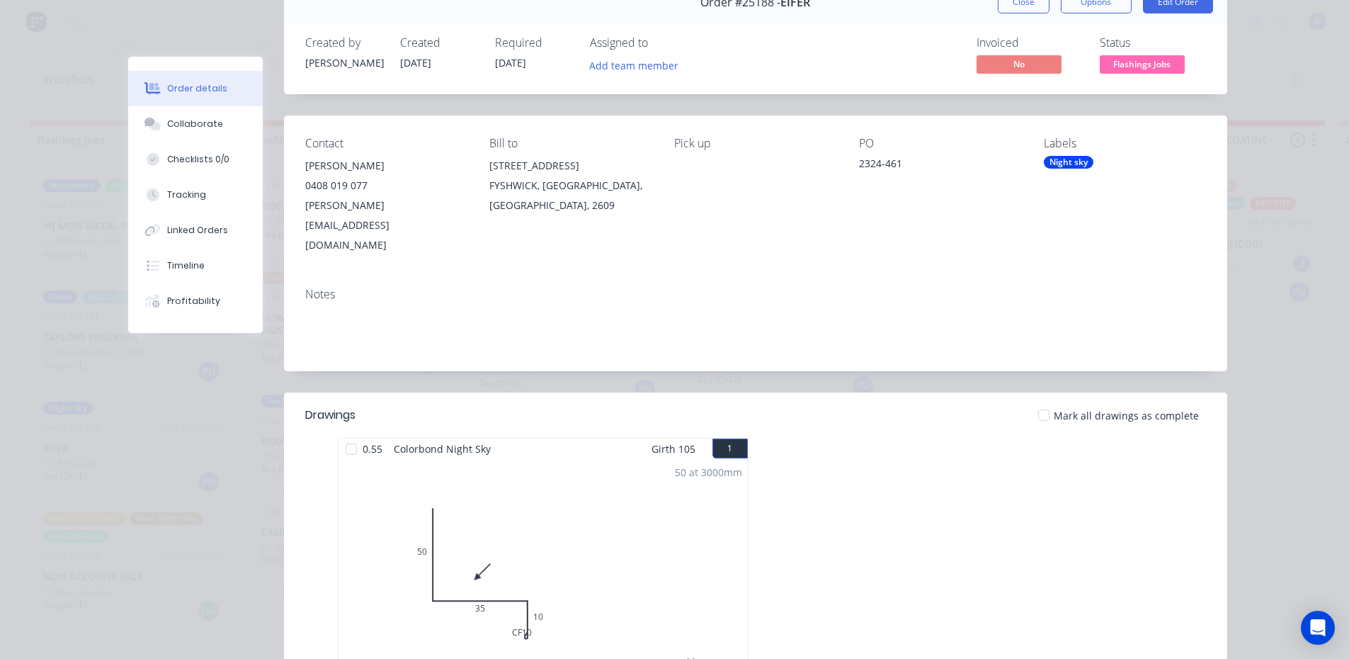
scroll to position [71, 0]
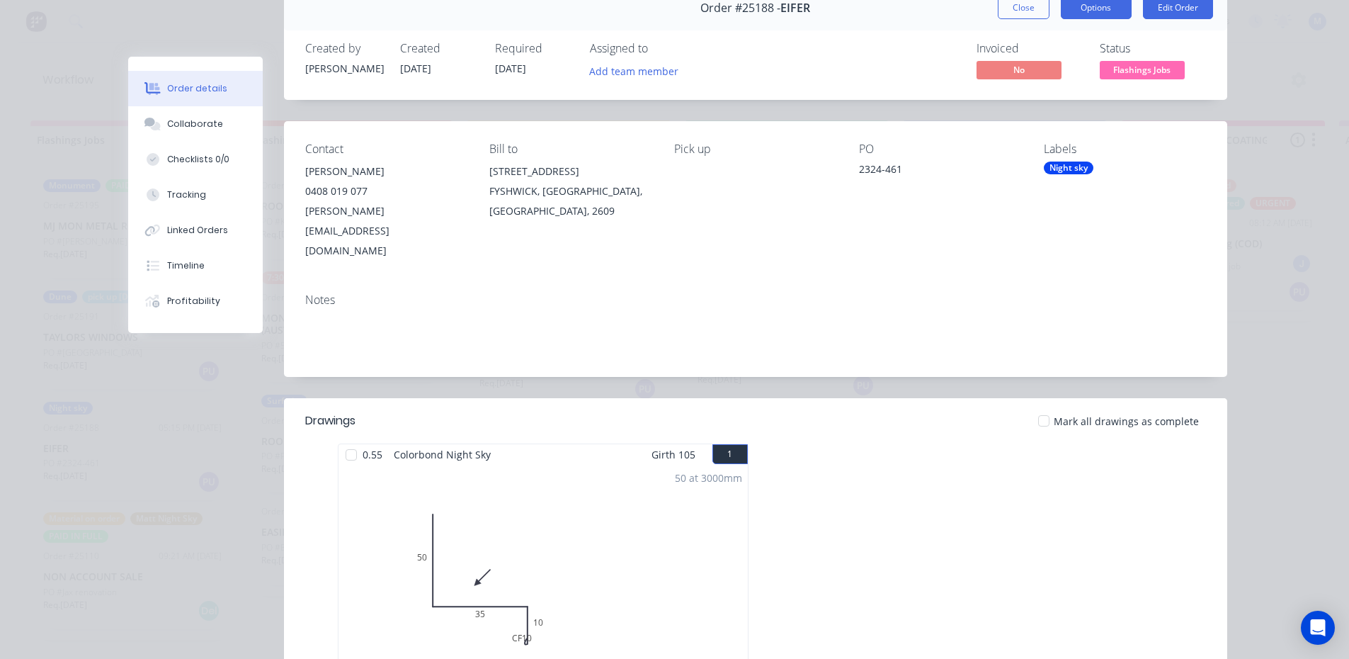
click at [1101, 11] on button "Options" at bounding box center [1096, 7] width 71 height 23
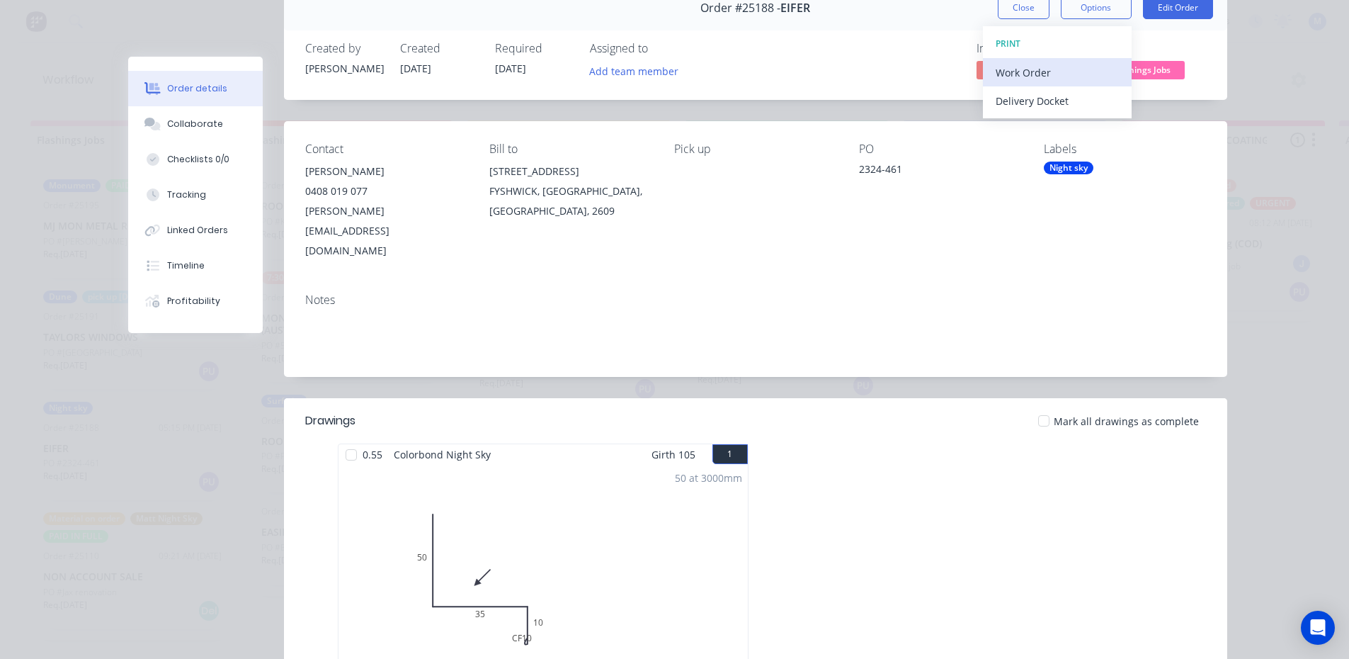
click at [1056, 74] on div "Work Order" at bounding box center [1057, 72] width 123 height 21
click at [1056, 99] on div "Standard" at bounding box center [1057, 101] width 123 height 21
click at [1030, 11] on button "Close" at bounding box center [1024, 7] width 52 height 23
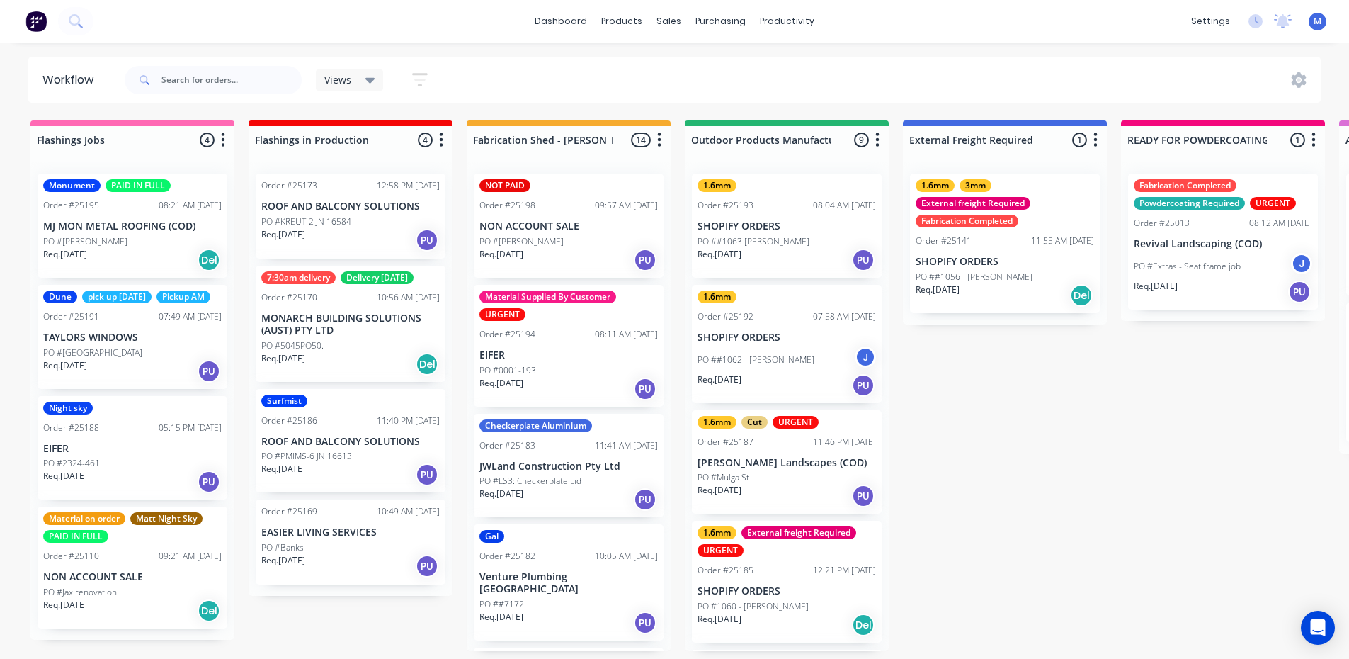
click at [563, 254] on div "Req. [DATE] PU" at bounding box center [568, 260] width 178 height 24
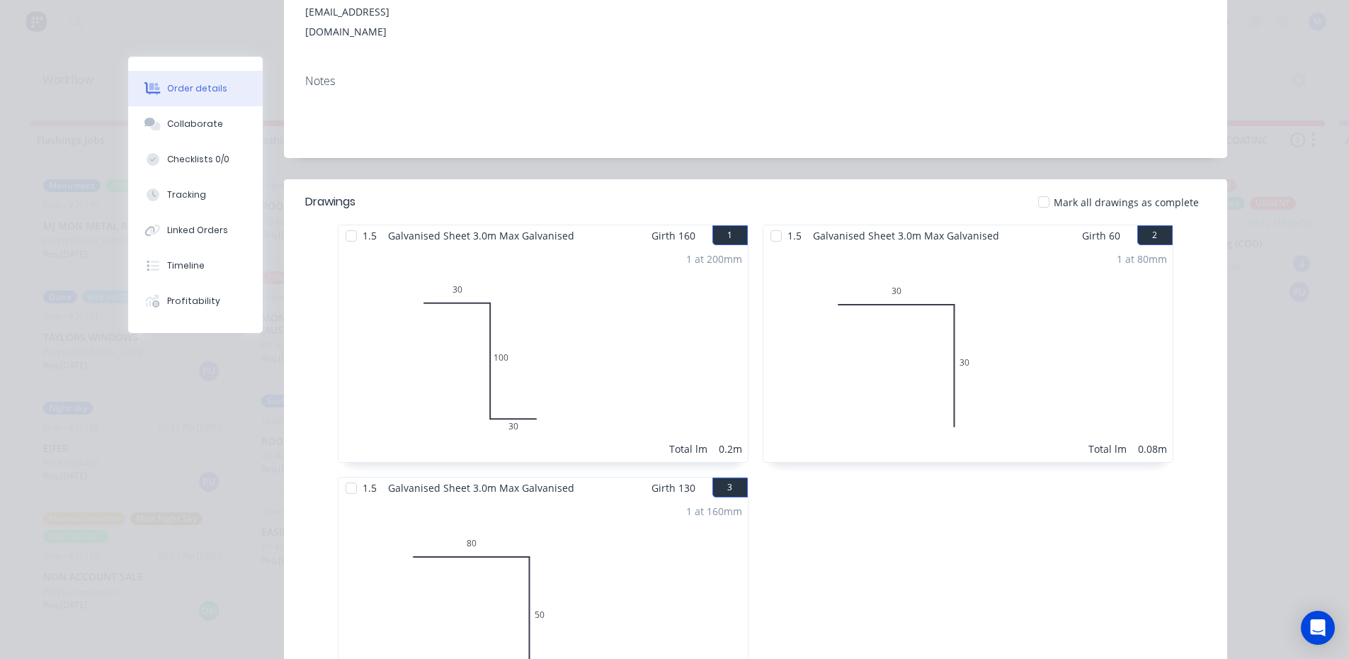
scroll to position [0, 0]
